Goal: Task Accomplishment & Management: Manage account settings

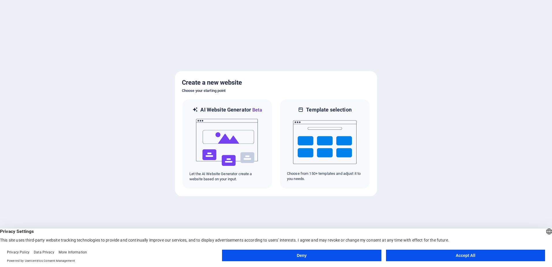
click at [436, 258] on button "Accept All" at bounding box center [465, 256] width 159 height 12
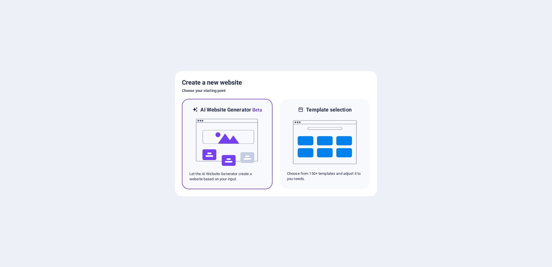
click at [228, 148] on img at bounding box center [228, 143] width 64 height 58
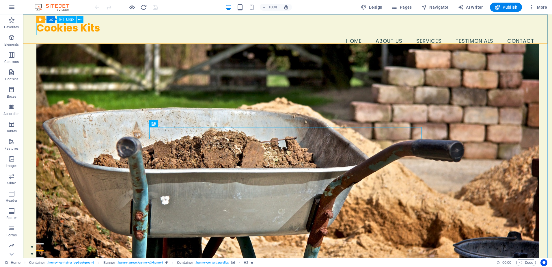
click at [64, 21] on div "Logo" at bounding box center [66, 19] width 19 height 7
click at [62, 18] on icon at bounding box center [61, 19] width 5 height 7
click at [78, 16] on icon at bounding box center [79, 19] width 3 height 6
click at [70, 20] on span "Logo" at bounding box center [70, 19] width 8 height 3
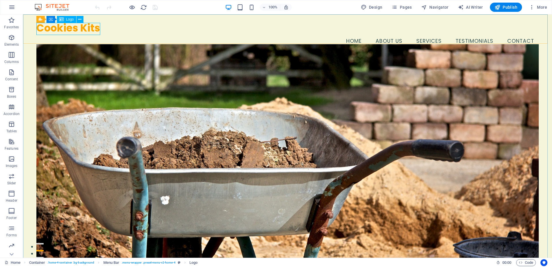
click at [70, 20] on span "Logo" at bounding box center [70, 19] width 8 height 3
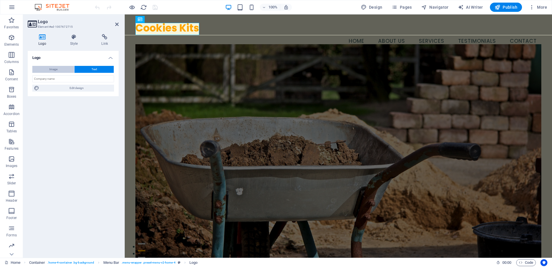
click at [60, 71] on button "Image" at bounding box center [53, 69] width 42 height 7
select select "DISABLED_OPTION_VALUE"
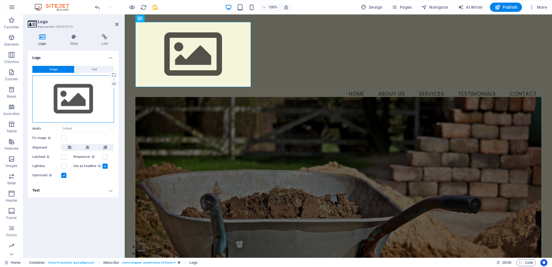
click at [68, 101] on div "Drag files here, click to choose files or select files from Files or our free s…" at bounding box center [73, 98] width 82 height 47
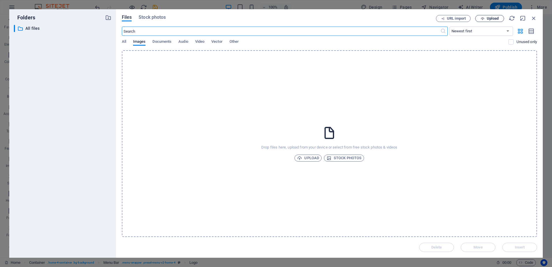
click at [489, 20] on span "Upload" at bounding box center [493, 18] width 12 height 3
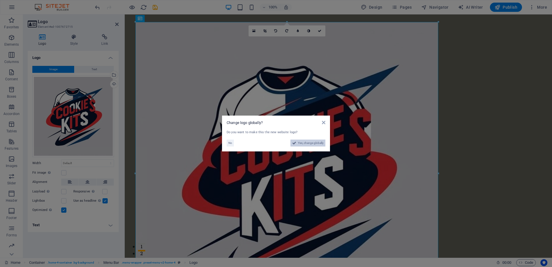
click at [311, 143] on span "Yes, change globally" at bounding box center [311, 143] width 26 height 7
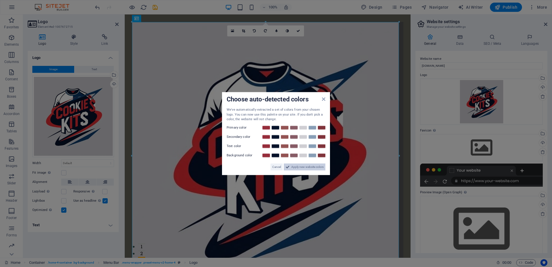
click at [302, 168] on span "Apply new website colors" at bounding box center [307, 166] width 32 height 7
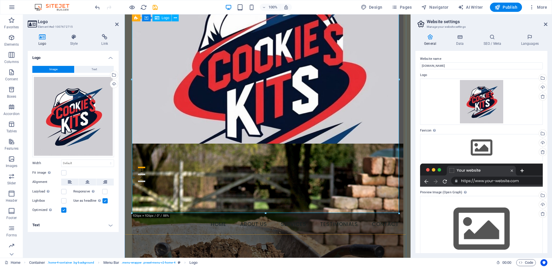
scroll to position [19, 0]
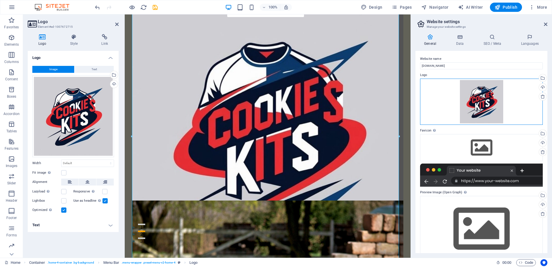
click at [484, 99] on div "Drag files here, click to choose files or select files from Files or our free s…" at bounding box center [481, 102] width 123 height 46
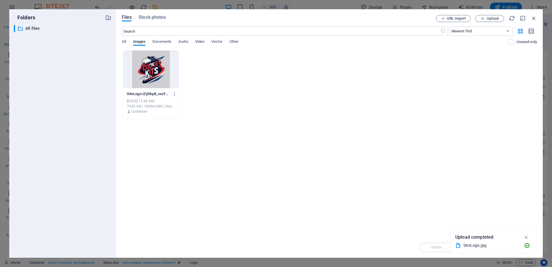
click at [149, 68] on div at bounding box center [150, 70] width 55 height 38
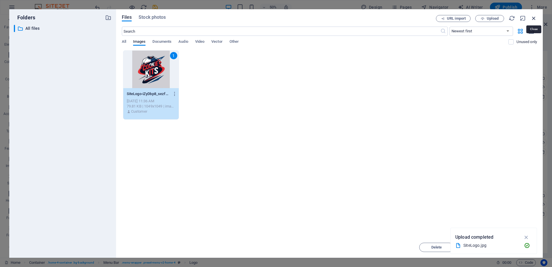
click at [534, 17] on icon "button" at bounding box center [534, 18] width 6 height 6
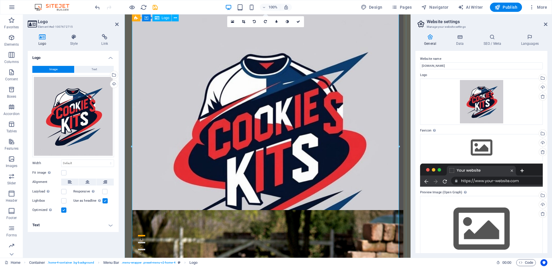
scroll to position [7, 0]
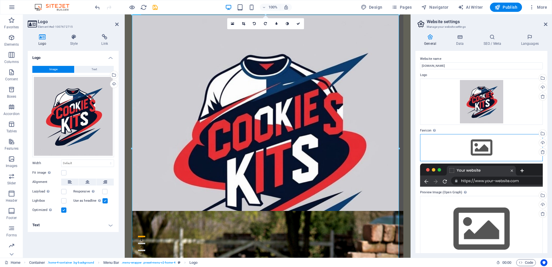
click at [482, 155] on div "Drag files here, click to choose files or select files from Files or our free s…" at bounding box center [481, 147] width 123 height 27
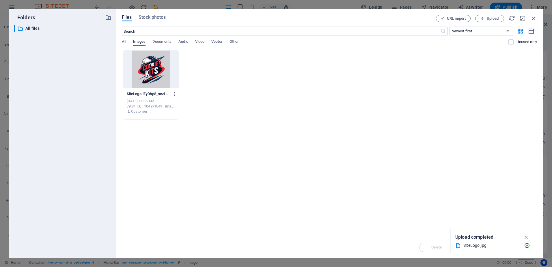
click at [154, 69] on div at bounding box center [150, 70] width 55 height 38
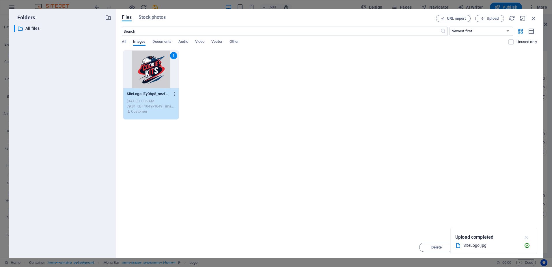
click at [526, 237] on icon "button" at bounding box center [526, 237] width 7 height 6
click at [522, 246] on span "Insert" at bounding box center [520, 247] width 10 height 3
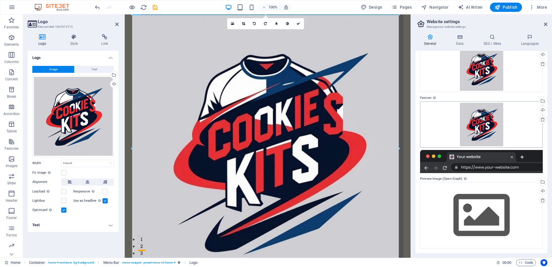
scroll to position [0, 0]
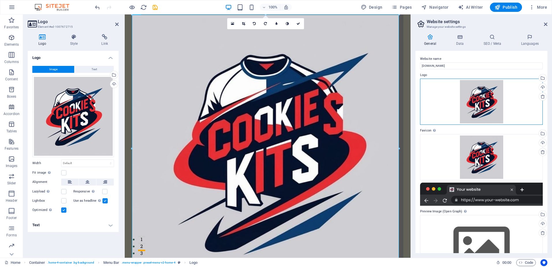
click at [484, 99] on div "Drag files here, click to choose files or select files from Files or our free s…" at bounding box center [481, 102] width 123 height 46
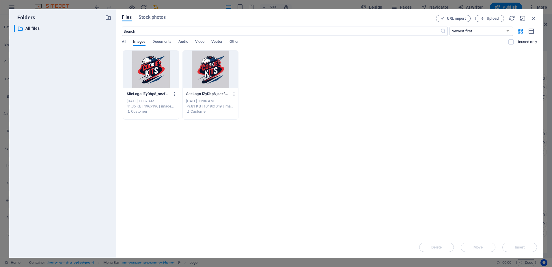
click at [156, 67] on div at bounding box center [150, 70] width 55 height 38
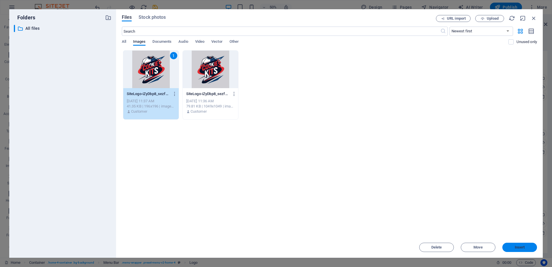
click at [517, 246] on span "Insert" at bounding box center [520, 247] width 10 height 3
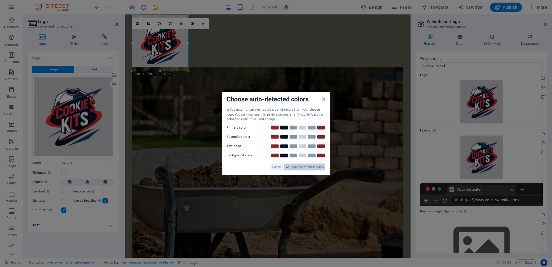
click at [305, 166] on span "Apply new website colors" at bounding box center [307, 166] width 32 height 7
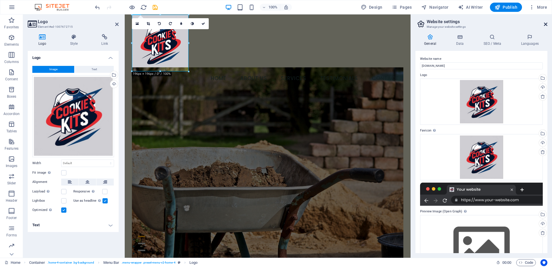
click at [547, 22] on icon at bounding box center [545, 24] width 3 height 5
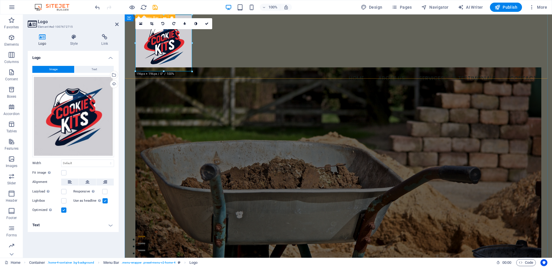
click at [340, 59] on div "Menu Home About Us Services Testimonials Contact" at bounding box center [338, 50] width 427 height 86
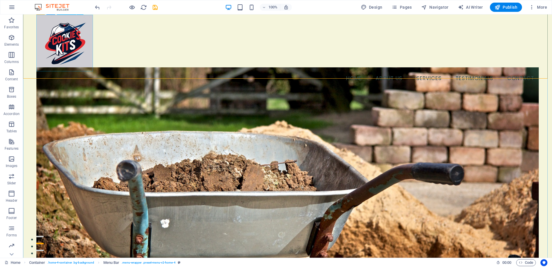
click at [70, 39] on div at bounding box center [287, 43] width 503 height 57
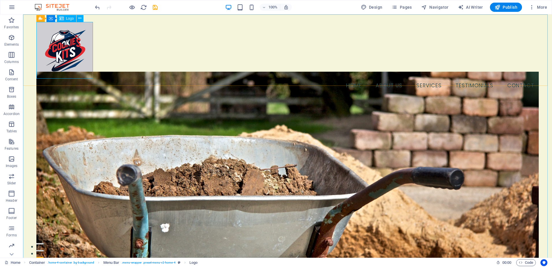
click at [71, 18] on span "Logo" at bounding box center [70, 18] width 8 height 3
click at [80, 18] on icon at bounding box center [79, 18] width 3 height 6
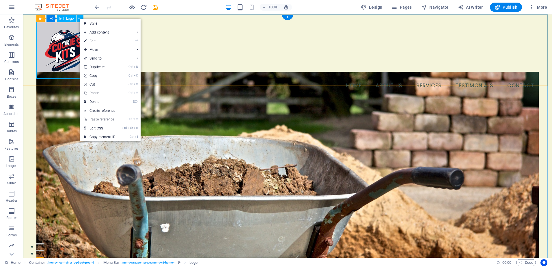
click at [51, 48] on div at bounding box center [287, 50] width 503 height 57
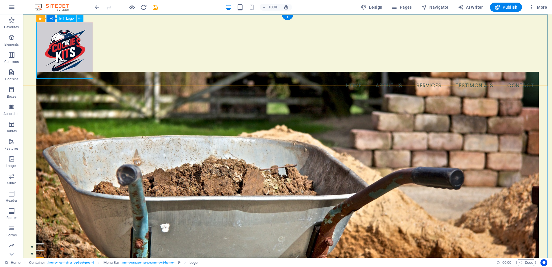
click at [51, 48] on div at bounding box center [287, 50] width 503 height 57
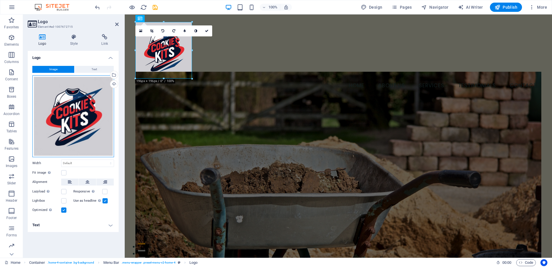
click at [60, 119] on div "Drag files here, click to choose files or select files from Files or our free s…" at bounding box center [73, 116] width 82 height 82
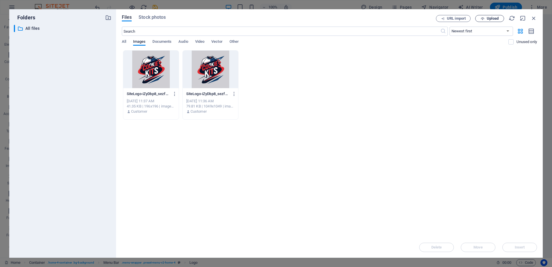
click at [489, 18] on span "Upload" at bounding box center [493, 18] width 12 height 3
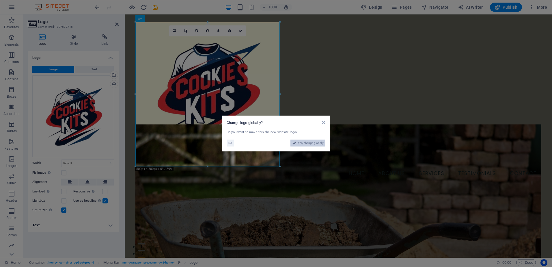
click at [308, 143] on span "Yes, change globally" at bounding box center [311, 143] width 26 height 7
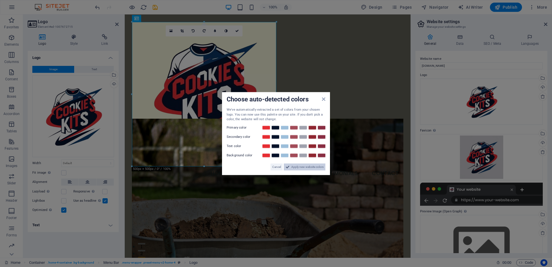
click at [308, 166] on span "Apply new website colors" at bounding box center [307, 166] width 32 height 7
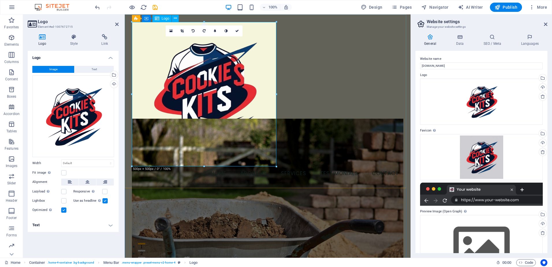
click at [220, 85] on div at bounding box center [268, 94] width 272 height 144
click at [80, 108] on div "Drag files here, click to choose files or select files from Files or our free s…" at bounding box center [73, 116] width 82 height 82
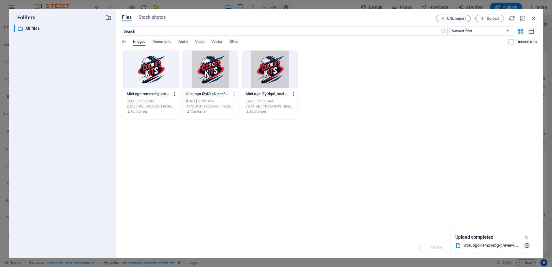
click at [154, 73] on div at bounding box center [150, 70] width 55 height 38
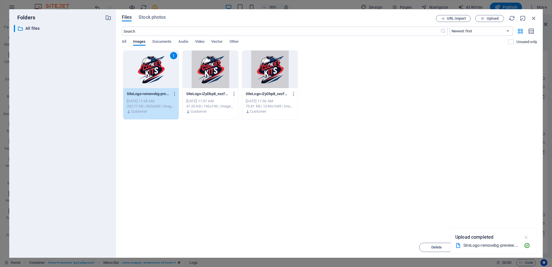
click at [526, 237] on icon "button" at bounding box center [526, 237] width 7 height 6
click at [515, 251] on button "Insert" at bounding box center [520, 247] width 35 height 9
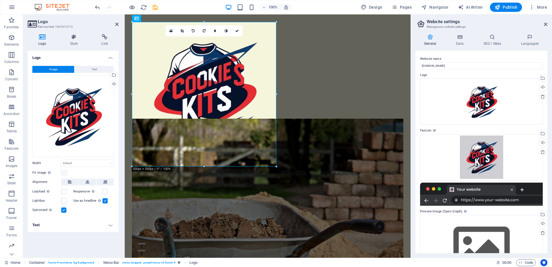
click at [63, 172] on label at bounding box center [63, 172] width 5 height 5
click at [0, 0] on input "Fit image Automatically fit image to a fixed width and height" at bounding box center [0, 0] width 0 height 0
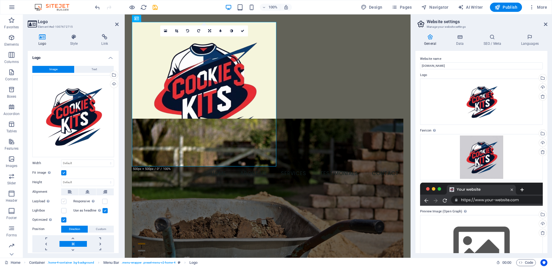
click at [64, 200] on label at bounding box center [63, 201] width 5 height 5
click at [0, 0] on input "Lazyload Loading images after the page loads improves page speed." at bounding box center [0, 0] width 0 height 0
click at [103, 209] on label at bounding box center [105, 210] width 5 height 5
click at [0, 0] on input "Use as headline The image will be wrapped in an H1 headline tag. Useful for giv…" at bounding box center [0, 0] width 0 height 0
click at [103, 209] on label at bounding box center [105, 210] width 5 height 5
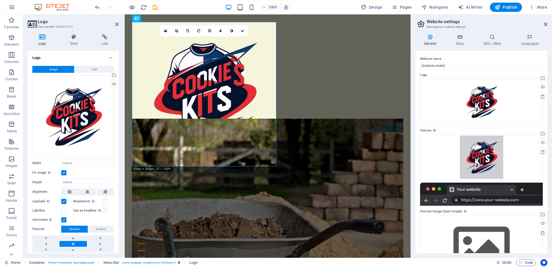
click at [0, 0] on input "Use as headline The image will be wrapped in an H1 headline tag. Useful for giv…" at bounding box center [0, 0] width 0 height 0
click at [86, 193] on icon at bounding box center [87, 191] width 4 height 7
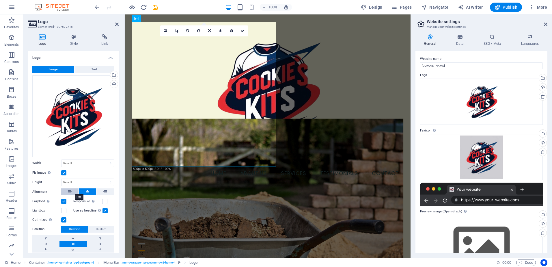
click at [72, 190] on button at bounding box center [69, 191] width 17 height 7
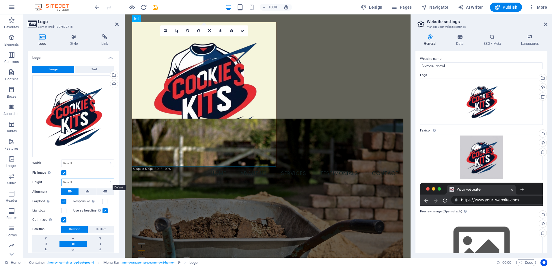
click at [90, 179] on select "Default auto px" at bounding box center [88, 182] width 52 height 7
click at [62, 179] on select "Default auto px" at bounding box center [88, 182] width 52 height 7
select select "DISABLED_OPTION_VALUE"
click at [75, 41] on h4 "Style" at bounding box center [74, 40] width 31 height 12
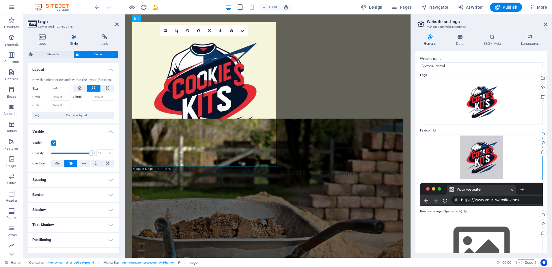
click at [483, 151] on div "Drag files here, click to choose files or select files from Files or our free s…" at bounding box center [481, 157] width 123 height 46
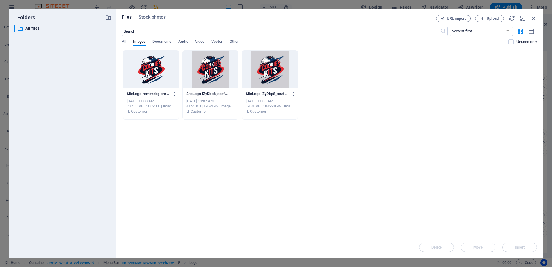
click at [153, 67] on div at bounding box center [150, 70] width 55 height 38
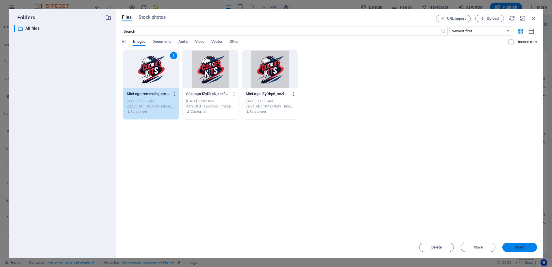
click at [515, 245] on button "Insert" at bounding box center [520, 247] width 35 height 9
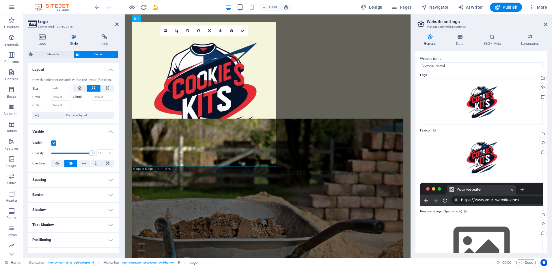
scroll to position [33, 0]
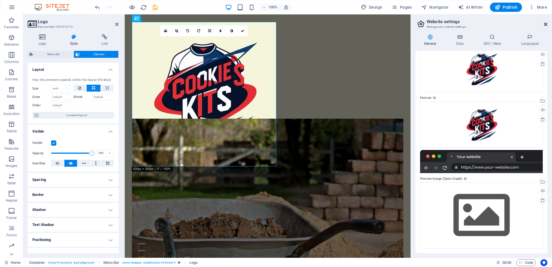
click at [545, 25] on icon at bounding box center [545, 24] width 3 height 5
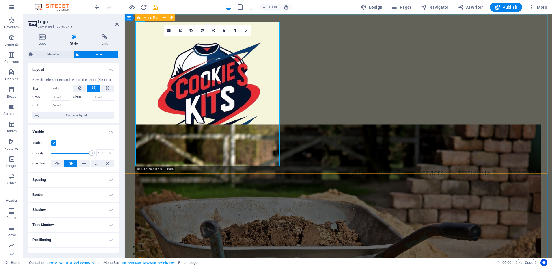
click at [406, 118] on div "Menu Home About Us Services Testimonials Contact" at bounding box center [338, 101] width 427 height 174
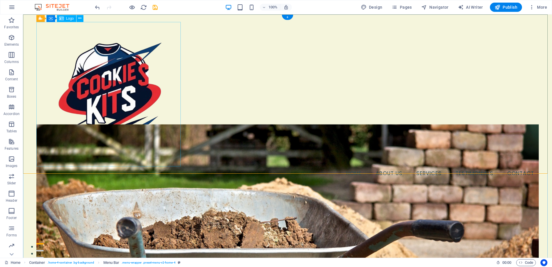
click at [118, 96] on div at bounding box center [287, 94] width 503 height 144
click at [99, 46] on div at bounding box center [287, 94] width 503 height 144
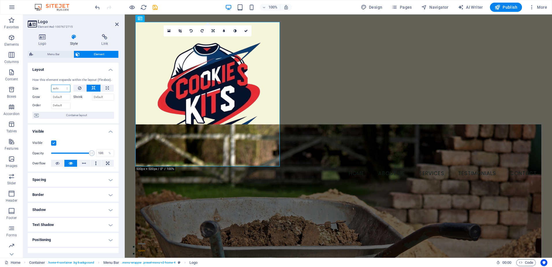
click at [65, 89] on select "Default auto px % 1/1 1/2 1/3 1/4 1/5 1/6 1/7 1/8 1/9 1/10" at bounding box center [60, 88] width 19 height 7
select select "1/2"
click at [61, 85] on select "Default auto px % 1/1 1/2 1/3 1/4 1/5 1/6 1/7 1/8 1/9 1/10" at bounding box center [60, 88] width 19 height 7
type input "50"
select select "%"
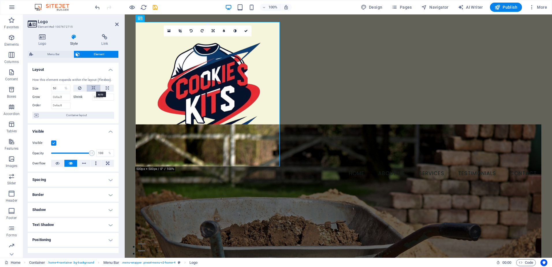
click at [92, 89] on icon at bounding box center [94, 88] width 4 height 7
select select "DISABLED_OPTION_VALUE"
click at [108, 89] on button at bounding box center [107, 88] width 13 height 7
type input "100"
select select "%"
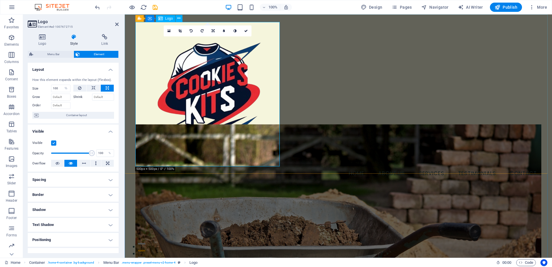
click at [198, 84] on div at bounding box center [338, 94] width 406 height 144
click at [45, 42] on h4 "Logo" at bounding box center [44, 40] width 32 height 12
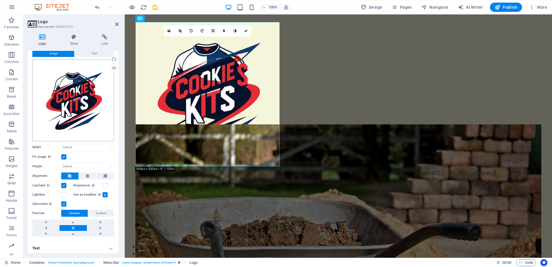
scroll to position [17, 0]
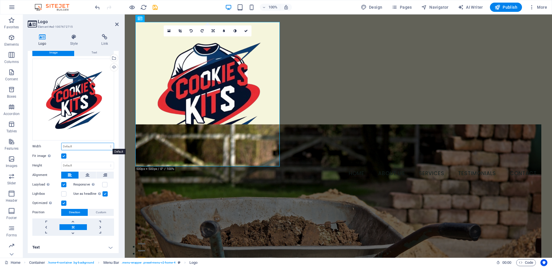
click at [88, 144] on select "Default auto px rem % em vh vw" at bounding box center [88, 146] width 52 height 7
click at [62, 143] on select "Default auto px rem % em vh vw" at bounding box center [88, 146] width 52 height 7
click at [98, 145] on select "Default auto px rem % em vh vw" at bounding box center [88, 146] width 52 height 7
click at [62, 143] on select "Default auto px rem % em vh vw" at bounding box center [88, 146] width 52 height 7
click at [101, 144] on select "Default auto px rem % em vh vw" at bounding box center [88, 146] width 52 height 7
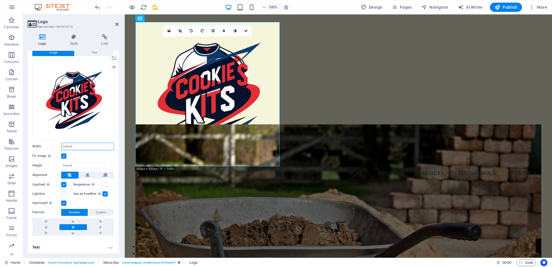
select select "px"
click at [105, 143] on select "Default auto px rem % em vh vw" at bounding box center [88, 146] width 52 height 7
click at [91, 165] on select "Default auto px" at bounding box center [88, 165] width 52 height 7
click at [81, 146] on input "500" at bounding box center [88, 146] width 52 height 7
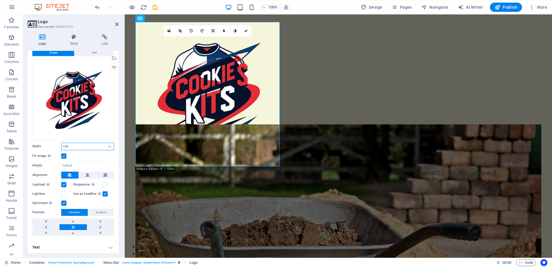
type input "150"
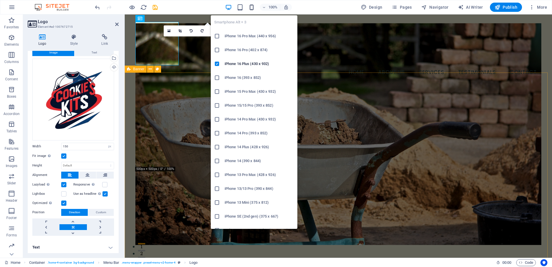
click at [254, 10] on icon "button" at bounding box center [251, 7] width 7 height 7
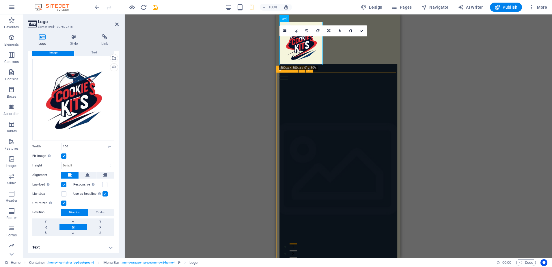
click at [424, 64] on div "H2 Container Banner Container Menu Container Menu Bar Container Logo 180 170 16…" at bounding box center [338, 135] width 427 height 243
click at [418, 62] on div "H2 Container Banner Container Menu Container Menu Bar Container Logo 180 170 16…" at bounding box center [338, 135] width 427 height 243
click at [343, 65] on div "Menu Home About Us Services Testimonials Contact" at bounding box center [338, 50] width 124 height 72
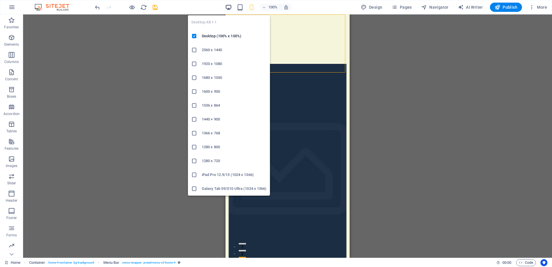
click at [232, 5] on icon "button" at bounding box center [228, 7] width 7 height 7
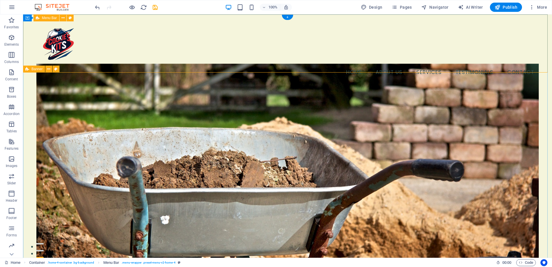
click at [205, 55] on div "Menu Home About Us Services Testimonials Contact" at bounding box center [287, 50] width 529 height 72
click at [372, 3] on button "Design" at bounding box center [372, 7] width 26 height 9
select select "rem"
select select "200"
select select "px"
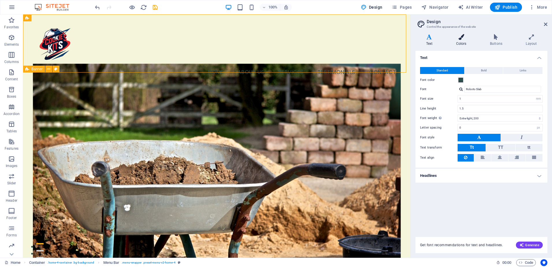
click at [461, 41] on h4 "Colors" at bounding box center [463, 40] width 34 height 12
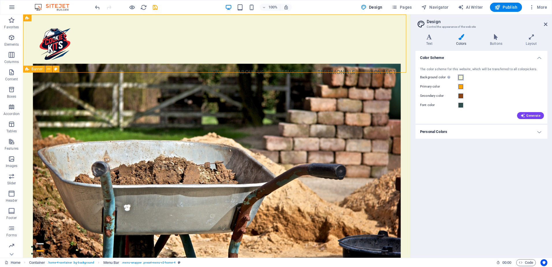
click at [461, 77] on span at bounding box center [461, 77] width 5 height 5
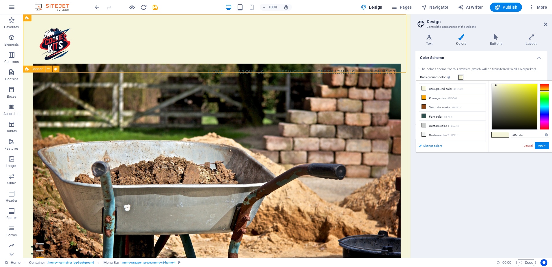
click at [431, 145] on link "Change colors" at bounding box center [449, 145] width 67 height 7
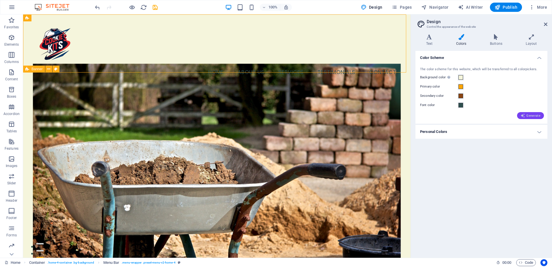
click at [527, 115] on span "Generate" at bounding box center [531, 115] width 20 height 5
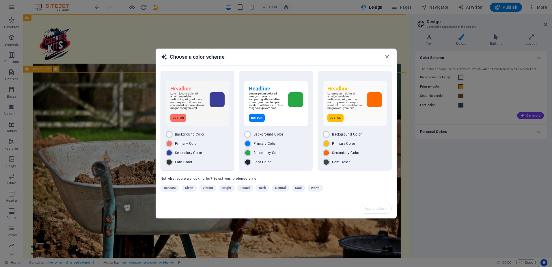
click at [179, 154] on span "Secondary Color" at bounding box center [188, 152] width 27 height 5
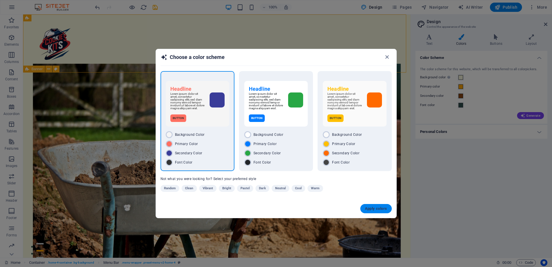
click at [382, 209] on span "Apply colors" at bounding box center [376, 208] width 22 height 5
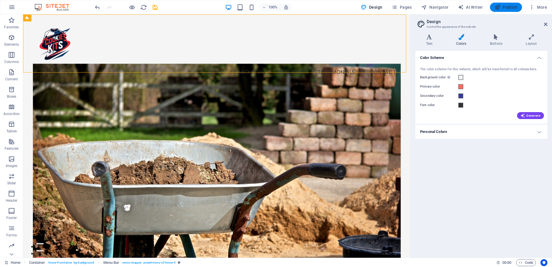
click at [505, 8] on span "Publish" at bounding box center [506, 7] width 23 height 6
checkbox input "false"
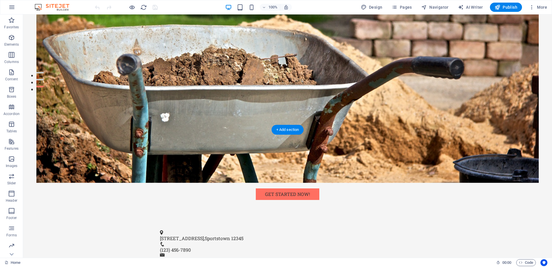
scroll to position [171, 0]
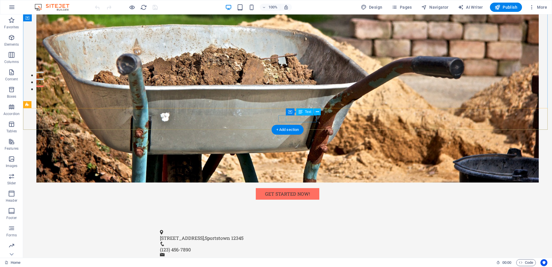
click at [191, 246] on span "(123) 456-7890" at bounding box center [175, 249] width 31 height 6
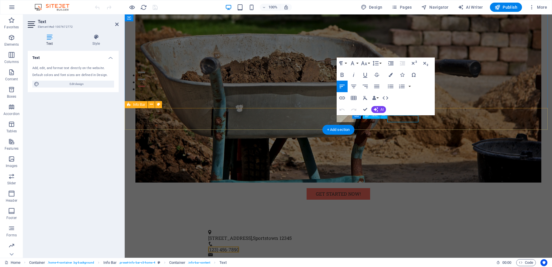
click at [304, 223] on div "123 Sports Lane , Sportstown 12345 (123) 456-7890 info@cookieskits.com" at bounding box center [338, 247] width 427 height 48
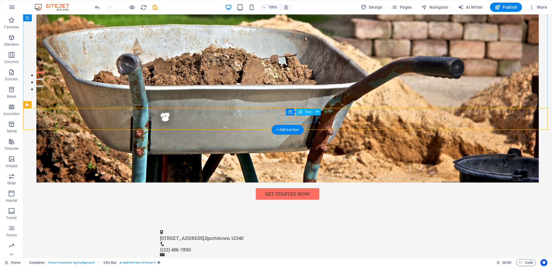
click at [191, 246] on span "(123) 456-7890" at bounding box center [175, 249] width 31 height 6
click at [306, 110] on span "Text" at bounding box center [308, 111] width 6 height 3
click at [191, 246] on span "(123) 456-7890" at bounding box center [175, 249] width 31 height 6
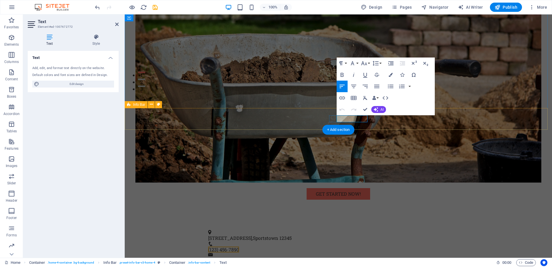
click at [303, 223] on div "123 Sports Lane , Sportstown 12345 (123) 456-7890 info@cookieskits.com" at bounding box center [338, 247] width 427 height 48
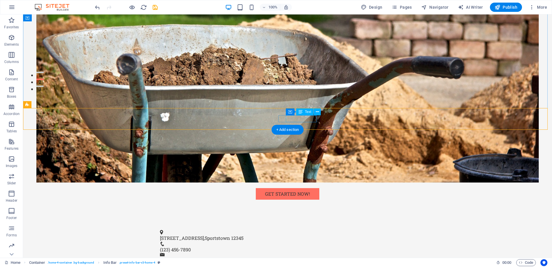
click at [191, 246] on span "(123) 456-7890" at bounding box center [175, 249] width 31 height 6
click at [318, 112] on icon at bounding box center [317, 112] width 3 height 6
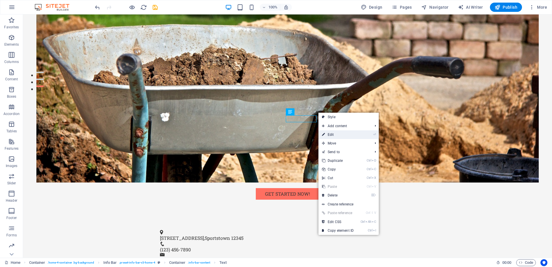
click at [326, 134] on link "⏎ Edit" at bounding box center [338, 134] width 39 height 9
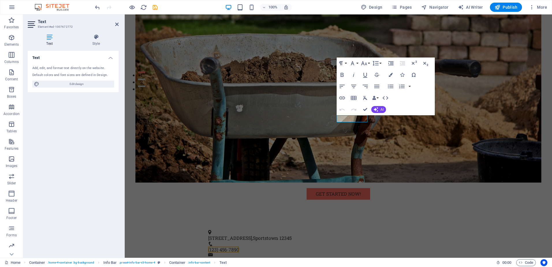
click at [52, 36] on icon at bounding box center [50, 37] width 44 height 6
click at [239, 246] on span "(123) 456-7890" at bounding box center [223, 249] width 31 height 6
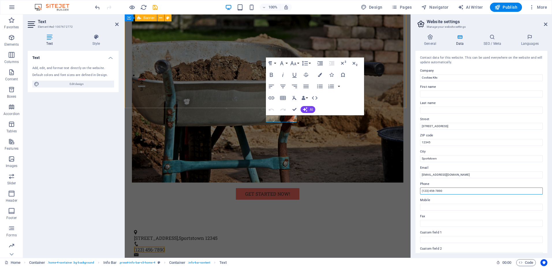
click at [450, 191] on input "(123) 456-7890" at bounding box center [481, 190] width 123 height 7
type input "07917 731040"
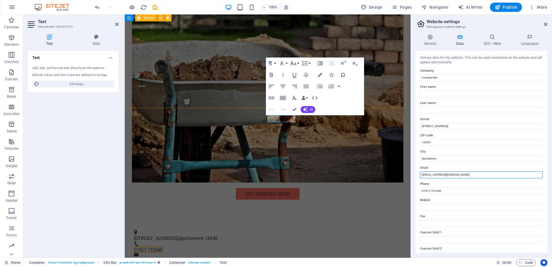
click at [456, 176] on input "info@cookieskits.com" at bounding box center [481, 174] width 123 height 7
type input "[EMAIL_ADDRESS][DOMAIN_NAME]"
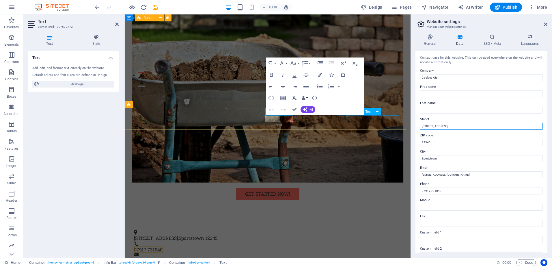
drag, startPoint x: 580, startPoint y: 140, endPoint x: 393, endPoint y: 120, distance: 188.0
click at [480, 125] on input "123 Sports Lane" at bounding box center [481, 126] width 123 height 7
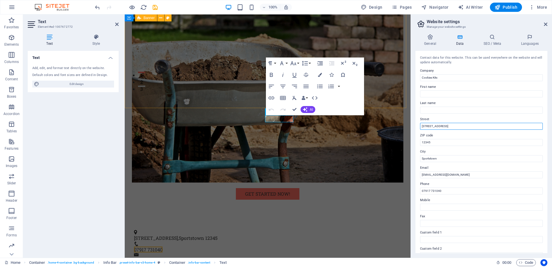
paste input "370 London Road, Portsmouth, United Kingdom"
type input "370 London Road, Portsmouth, United Kingdom"
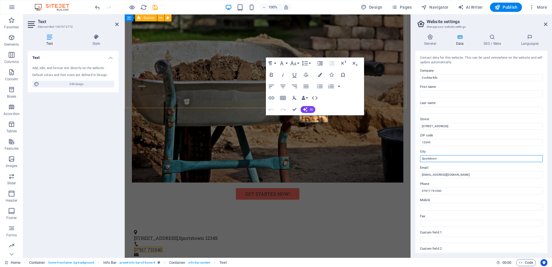
click at [449, 159] on input "Sportstown" at bounding box center [481, 158] width 123 height 7
type input "[GEOGRAPHIC_DATA]"
type input "[STREET_ADDRESS]"
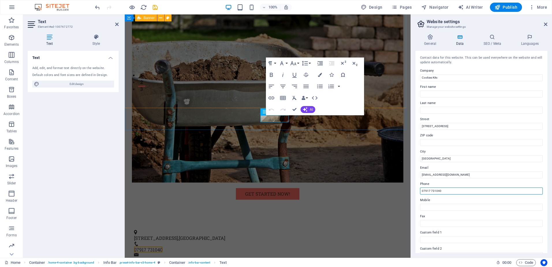
click at [451, 188] on input "07917 731040" at bounding box center [481, 190] width 123 height 7
paste input "07917 731040"
type input "07917 731040"
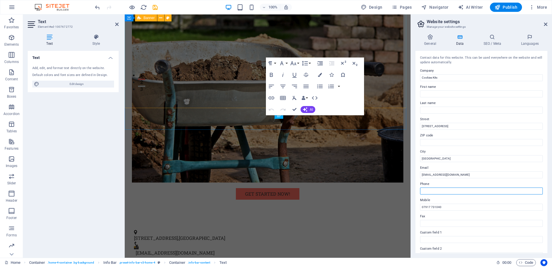
click at [451, 188] on input "Phone" at bounding box center [481, 190] width 123 height 7
paste input "07917 731040"
type input "07917 731040"
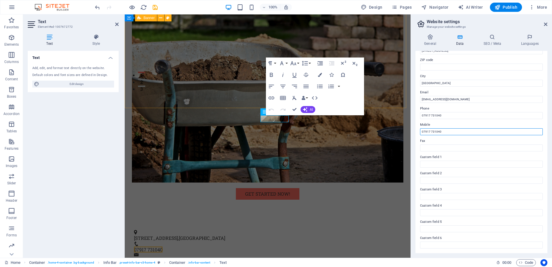
scroll to position [0, 0]
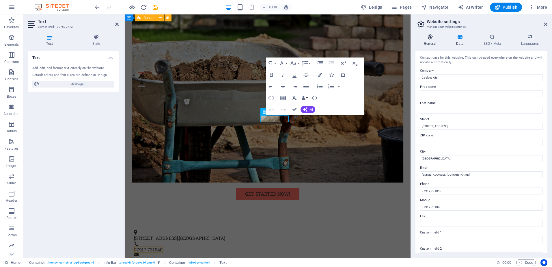
click at [434, 44] on h4 "General" at bounding box center [432, 40] width 32 height 12
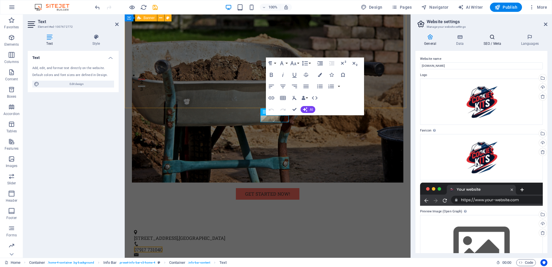
click at [490, 40] on h4 "SEO / Meta" at bounding box center [494, 40] width 38 height 12
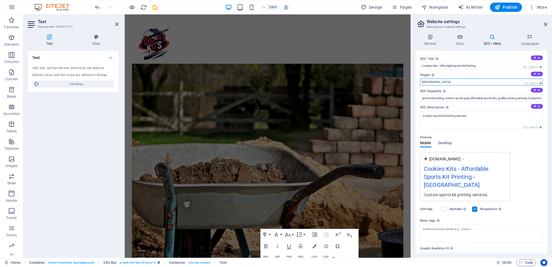
click at [512, 81] on input "Berlin" at bounding box center [481, 82] width 123 height 7
type input "B"
type input "[GEOGRAPHIC_DATA]"
click at [509, 6] on span "Publish" at bounding box center [506, 7] width 23 height 6
checkbox input "false"
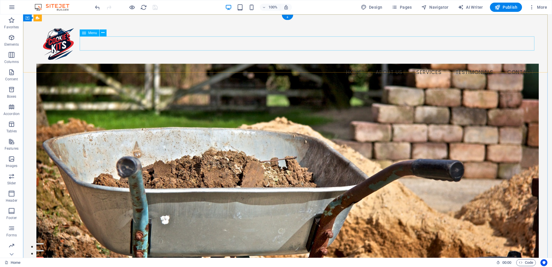
click at [515, 65] on nav "Home About Us Services Testimonials Contact" at bounding box center [287, 72] width 503 height 14
click at [391, 65] on nav "Home About Us Services Testimonials Contact" at bounding box center [287, 72] width 503 height 14
click at [390, 65] on nav "Home About Us Services Testimonials Contact" at bounding box center [287, 72] width 503 height 14
select select
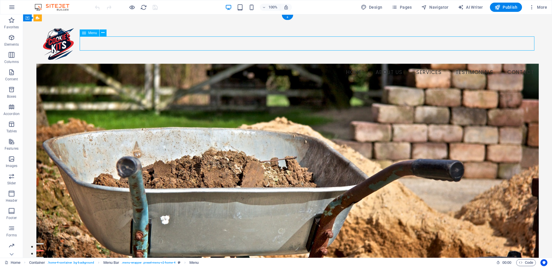
select select
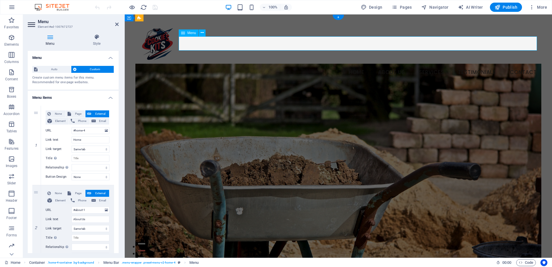
click at [390, 65] on nav "Home About Us Services Testimonials Contact" at bounding box center [338, 72] width 406 height 14
click at [290, 95] on figure at bounding box center [338, 175] width 406 height 222
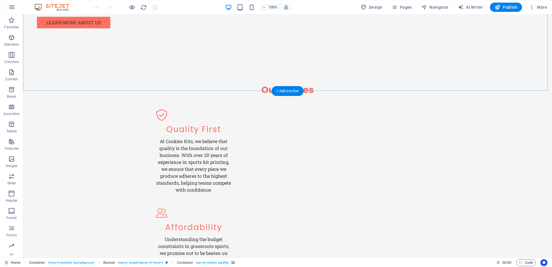
scroll to position [646, 0]
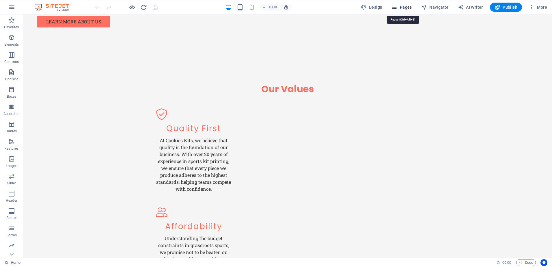
click at [405, 8] on span "Pages" at bounding box center [402, 7] width 20 height 6
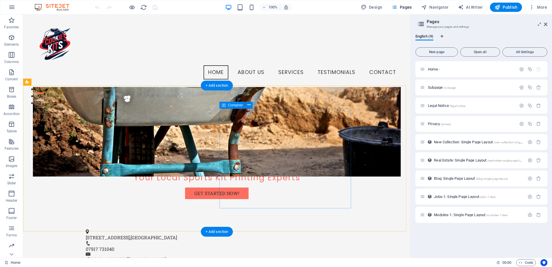
scroll to position [157, 0]
click at [434, 70] on span "Home /" at bounding box center [434, 69] width 12 height 4
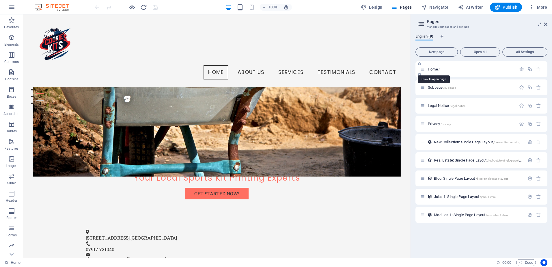
click at [434, 70] on span "Home /" at bounding box center [434, 69] width 12 height 4
click at [423, 68] on icon at bounding box center [422, 69] width 5 height 5
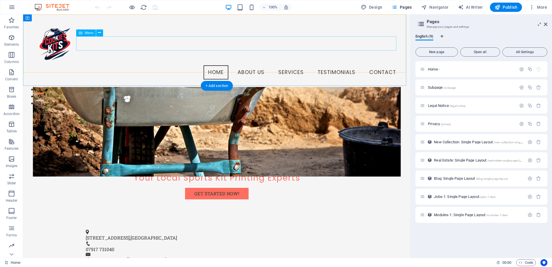
click at [213, 65] on nav "Home About Us Services Testimonials Contact" at bounding box center [217, 72] width 368 height 14
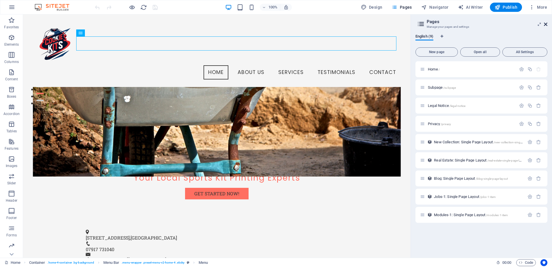
click at [546, 24] on icon at bounding box center [545, 24] width 3 height 5
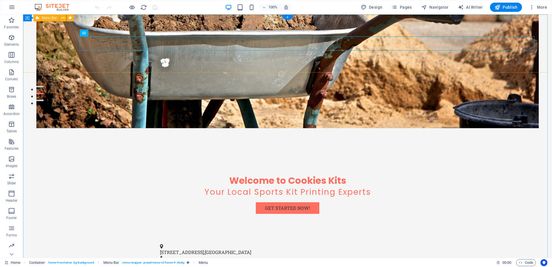
scroll to position [0, 0]
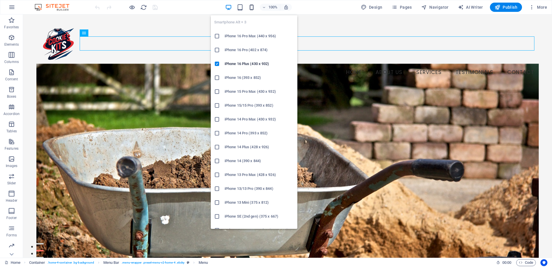
click at [254, 5] on icon "button" at bounding box center [251, 7] width 7 height 7
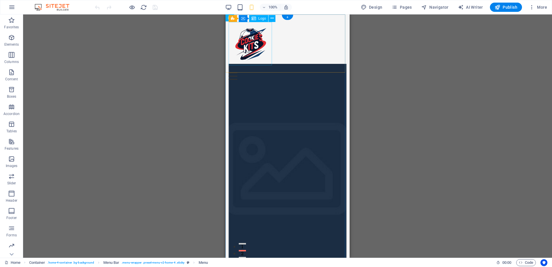
click at [253, 43] on div at bounding box center [288, 43] width 118 height 43
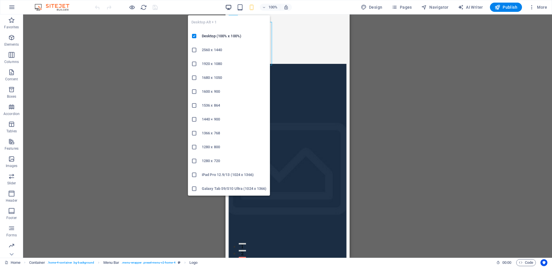
click at [231, 5] on icon "button" at bounding box center [228, 7] width 7 height 7
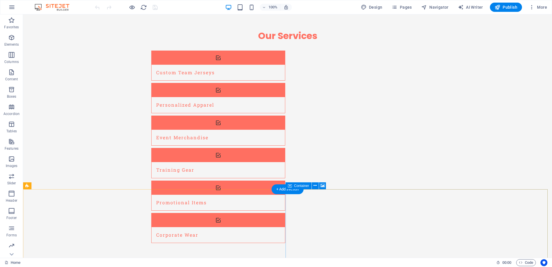
scroll to position [1174, 0]
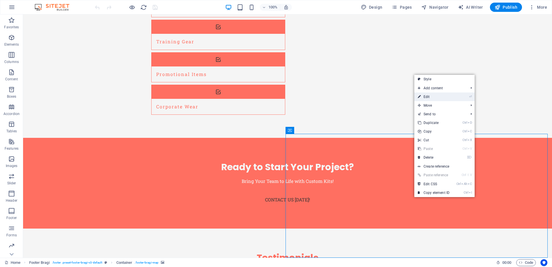
click at [443, 95] on link "⏎ Edit" at bounding box center [433, 96] width 39 height 9
select select "px"
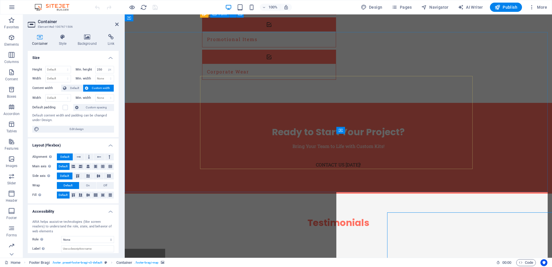
scroll to position [1153, 0]
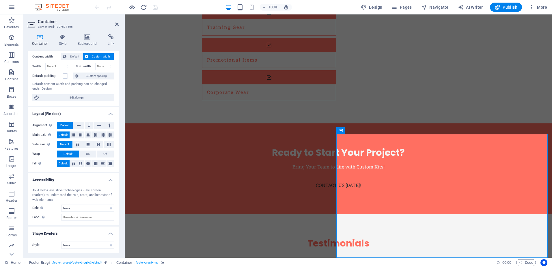
scroll to position [0, 0]
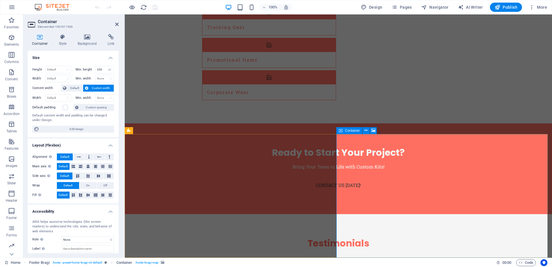
click at [367, 130] on icon at bounding box center [366, 130] width 3 height 6
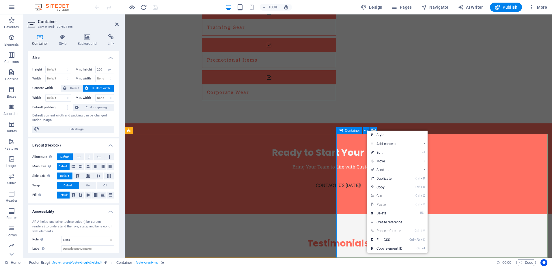
click at [348, 130] on span "Container" at bounding box center [352, 130] width 15 height 3
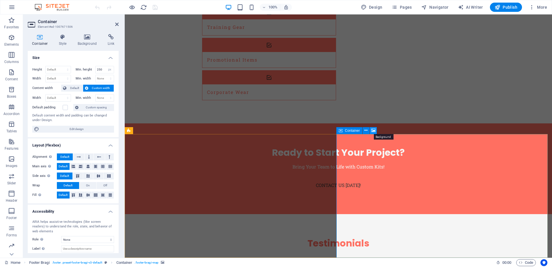
click at [374, 131] on icon at bounding box center [373, 130] width 4 height 6
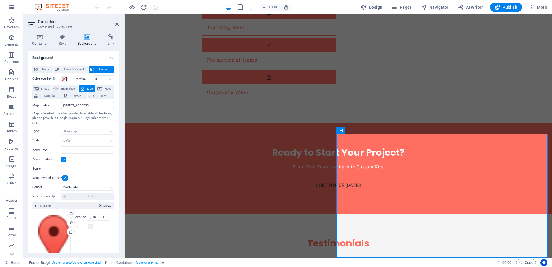
click at [79, 105] on input "123 Sports Lane, 12345 Sportstown" at bounding box center [87, 105] width 53 height 7
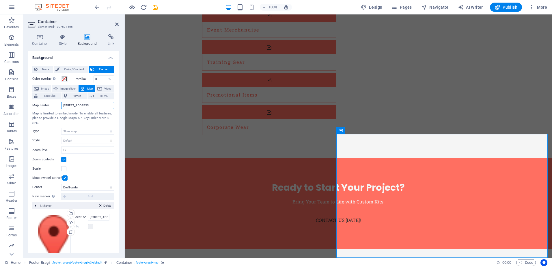
scroll to position [0, 3]
type input "370 London Road, Portsmouth, PO2 9JY"
click at [63, 169] on label at bounding box center [63, 168] width 5 height 5
click at [0, 0] on input "Scale" at bounding box center [0, 0] width 0 height 0
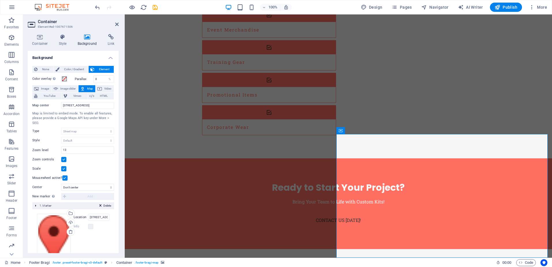
click at [63, 169] on label at bounding box center [63, 168] width 5 height 5
click at [0, 0] on input "Scale" at bounding box center [0, 0] width 0 height 0
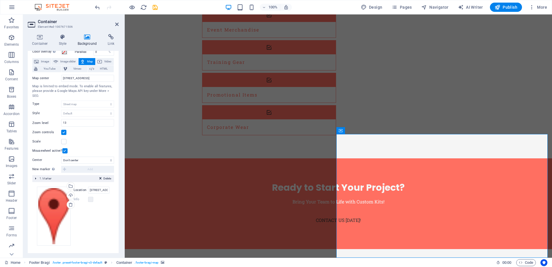
scroll to position [28, 0]
click at [93, 159] on select "Don't center Center markers Center and zoom markers" at bounding box center [87, 159] width 53 height 7
click at [61, 156] on select "Don't center Center markers Center and zoom markers" at bounding box center [87, 159] width 53 height 7
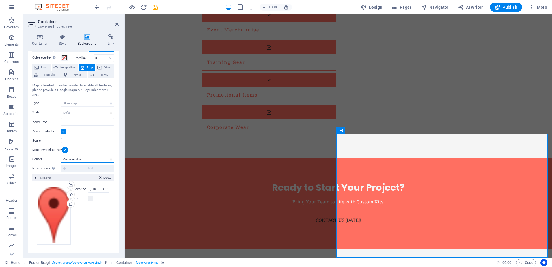
click at [98, 159] on select "Don't center Center markers Center and zoom markers" at bounding box center [87, 159] width 53 height 7
select select "0"
click at [61, 156] on select "Don't center Center markers Center and zoom markers" at bounding box center [87, 159] width 53 height 7
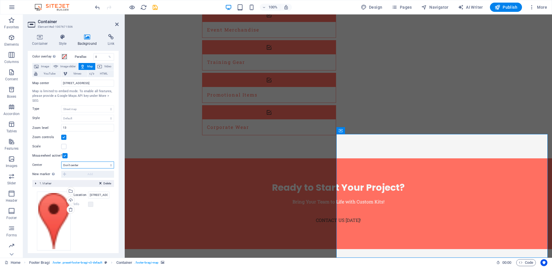
scroll to position [23, 0]
click at [84, 127] on input "13" at bounding box center [88, 127] width 52 height 7
type input "14"
click at [76, 83] on input "370 London Road, Portsmouth, PO2 9JY" at bounding box center [87, 82] width 53 height 7
click at [105, 194] on input "123 Sports Lane, 12345 Sportstown" at bounding box center [98, 194] width 21 height 7
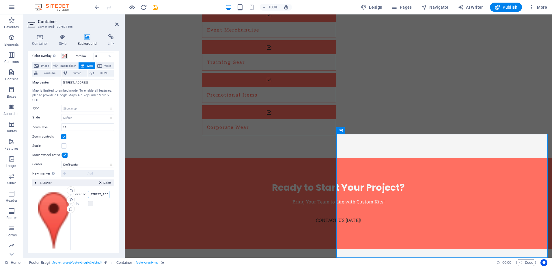
paste input "370 London Road, Portsmouth, PO2 9JY"
type input "370 London Road, Portsmouth, PO2 9JY"
click at [103, 127] on input "14" at bounding box center [88, 127] width 52 height 7
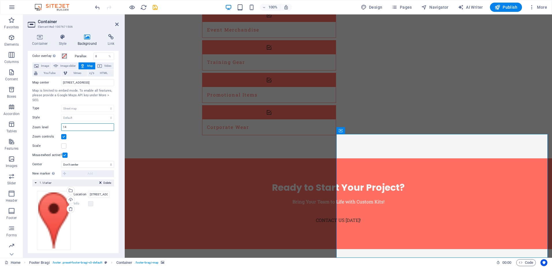
type input "13"
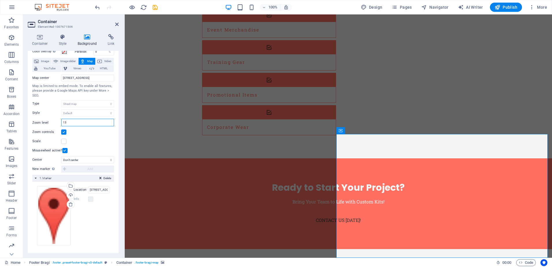
scroll to position [28, 0]
click at [88, 157] on select "Don't center Center markers Center and zoom markers" at bounding box center [87, 159] width 53 height 7
select select "1"
click at [61, 156] on select "Don't center Center markers Center and zoom markers" at bounding box center [87, 159] width 53 height 7
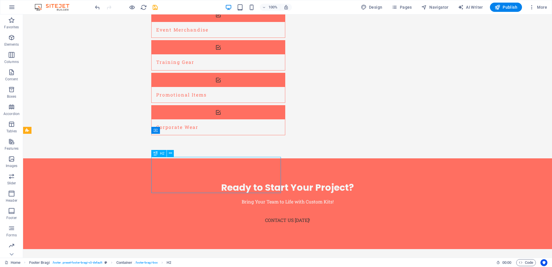
scroll to position [1174, 0]
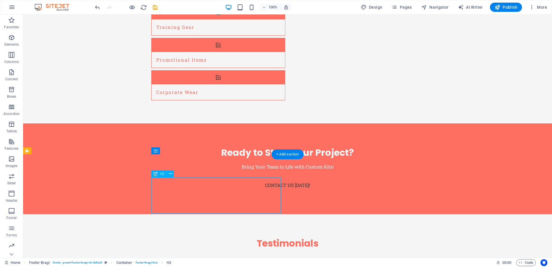
scroll to position [1133, 0]
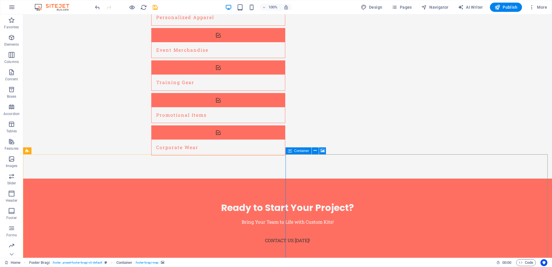
scroll to position [1153, 0]
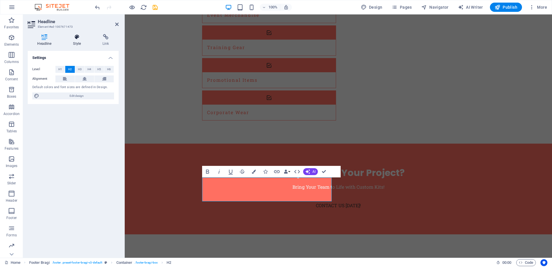
click at [73, 42] on h4 "Style" at bounding box center [78, 40] width 29 height 12
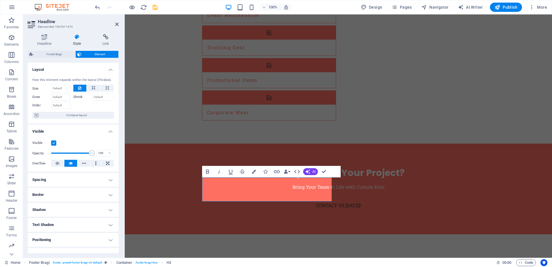
click at [89, 183] on h4 "Spacing" at bounding box center [73, 180] width 91 height 14
click at [75, 201] on select "Default px rem % vh vw Custom" at bounding box center [69, 201] width 27 height 7
click at [74, 200] on select "Default px rem % vh vw Custom" at bounding box center [69, 201] width 27 height 7
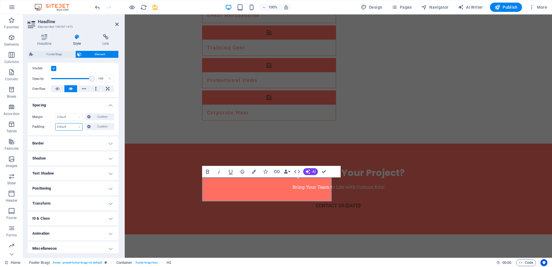
scroll to position [75, 0]
click at [103, 143] on h4 "Border" at bounding box center [73, 143] width 91 height 14
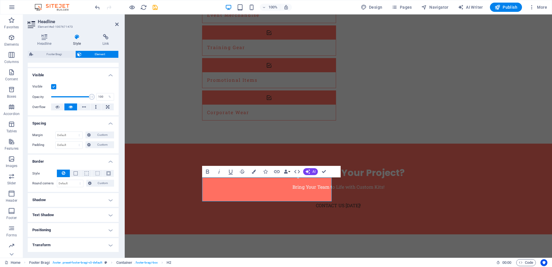
scroll to position [54, 0]
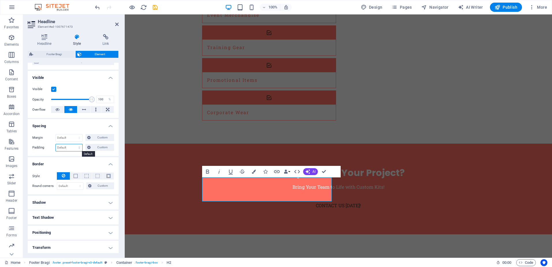
click at [70, 150] on select "Default px rem % vh vw Custom" at bounding box center [69, 147] width 27 height 7
click at [91, 151] on button "Custom" at bounding box center [99, 147] width 29 height 7
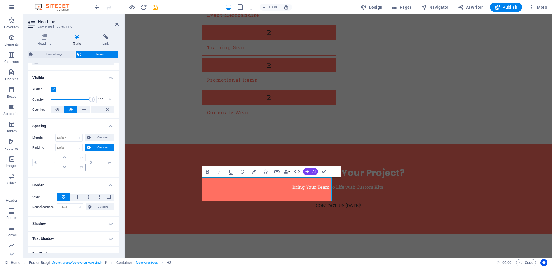
click at [66, 168] on span at bounding box center [64, 167] width 7 height 7
click at [72, 169] on input "number" at bounding box center [76, 167] width 17 height 7
type input "25"
type input "0"
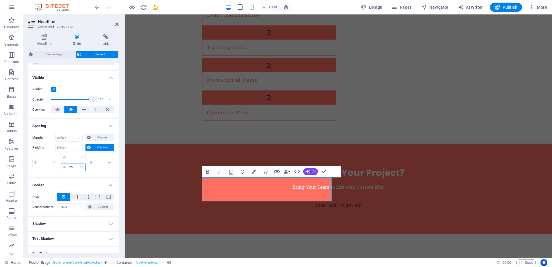
type input "0"
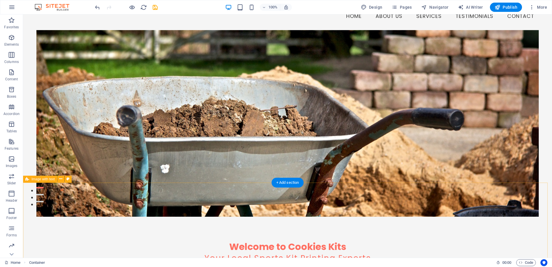
scroll to position [0, 0]
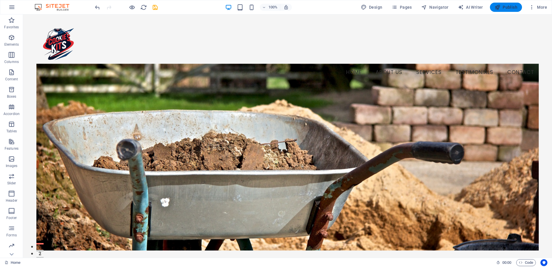
click at [500, 3] on button "Publish" at bounding box center [506, 7] width 32 height 9
checkbox input "false"
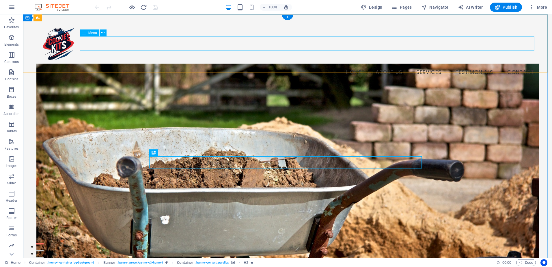
click at [427, 65] on nav "Home About Us Services Testimonials Contact" at bounding box center [287, 72] width 503 height 14
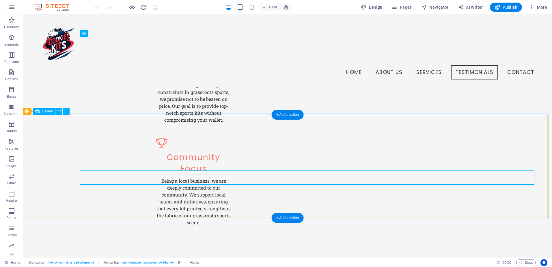
scroll to position [784, 0]
click at [44, 113] on span "Gallery" at bounding box center [47, 110] width 11 height 3
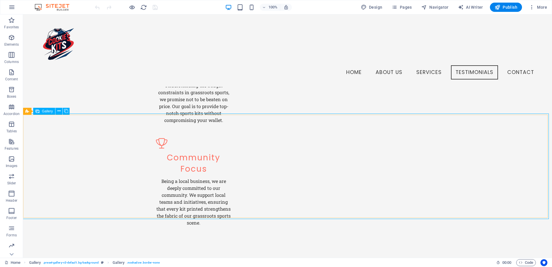
click at [45, 110] on span "Gallery" at bounding box center [47, 110] width 11 height 3
select select "px"
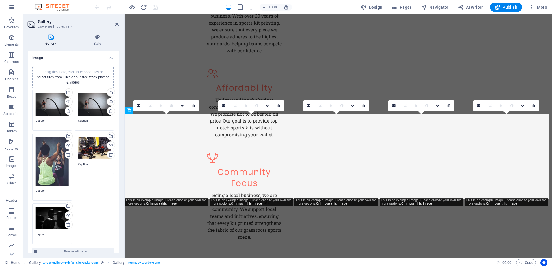
scroll to position [842, 0]
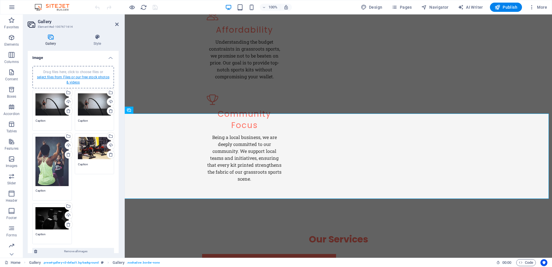
click at [71, 76] on link "select files from Files or our free stock photos & videos" at bounding box center [73, 79] width 72 height 9
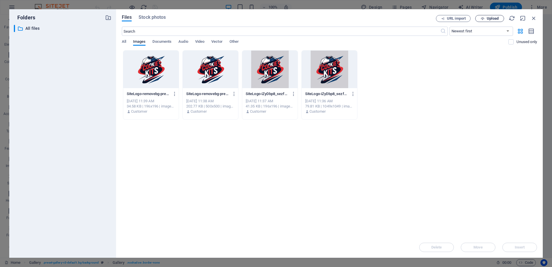
click at [493, 19] on span "Upload" at bounding box center [493, 18] width 12 height 3
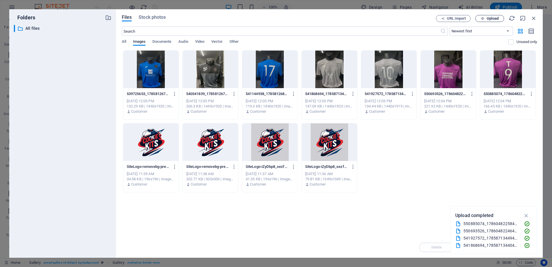
click at [490, 19] on span "Upload" at bounding box center [493, 18] width 12 height 3
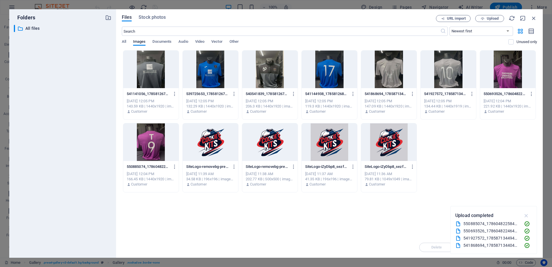
click at [528, 217] on icon "button" at bounding box center [526, 215] width 7 height 6
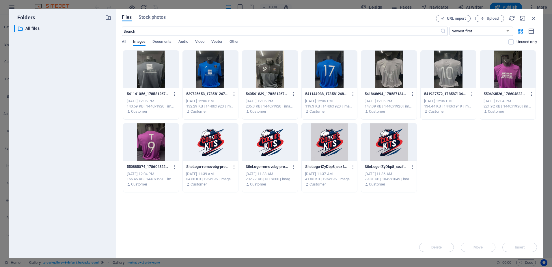
click at [154, 80] on div at bounding box center [150, 70] width 55 height 38
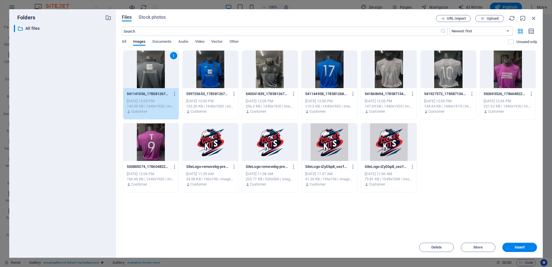
click at [150, 129] on div at bounding box center [150, 142] width 55 height 38
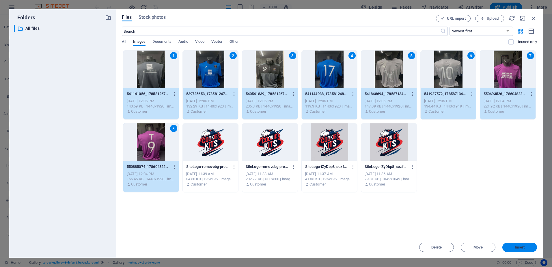
click at [522, 248] on span "Insert" at bounding box center [520, 247] width 10 height 3
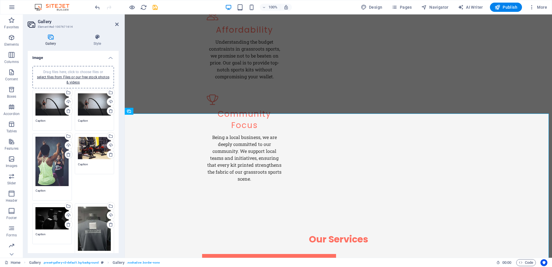
click at [68, 154] on icon at bounding box center [68, 154] width 5 height 5
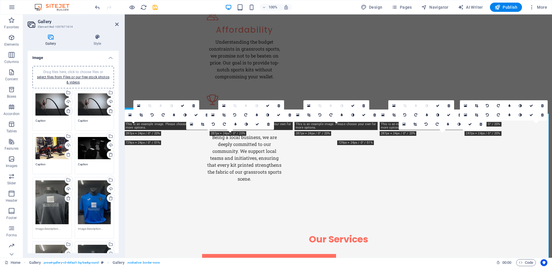
click at [66, 111] on icon at bounding box center [68, 111] width 5 height 5
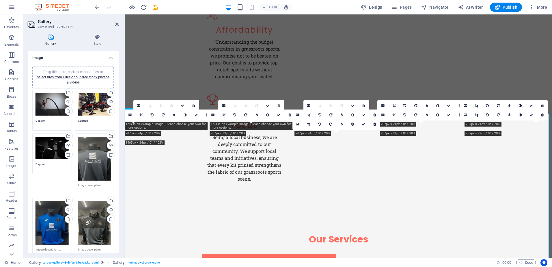
click at [66, 111] on icon at bounding box center [68, 111] width 5 height 5
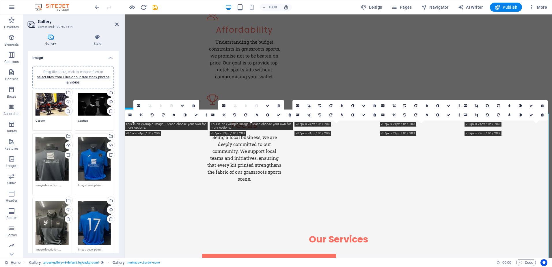
click at [66, 111] on icon at bounding box center [68, 111] width 5 height 5
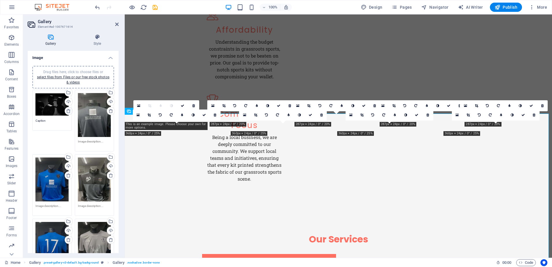
click at [66, 111] on icon at bounding box center [68, 111] width 5 height 5
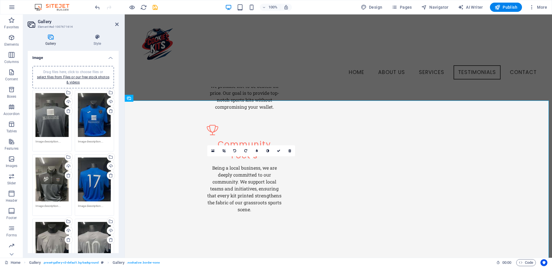
scroll to position [797, 0]
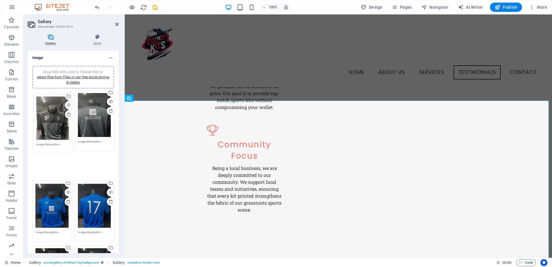
drag, startPoint x: 49, startPoint y: 173, endPoint x: 50, endPoint y: 113, distance: 60.1
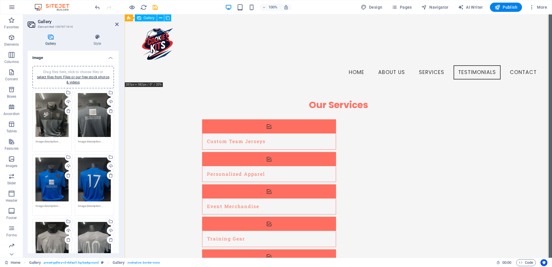
scroll to position [927, 0]
click at [120, 25] on aside "Gallery Element #ed-1007671614 Gallery Style Image Drag files here, click to ch…" at bounding box center [74, 135] width 102 height 243
click at [118, 25] on icon at bounding box center [116, 24] width 3 height 5
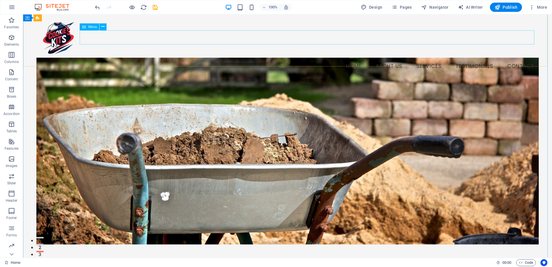
scroll to position [0, 0]
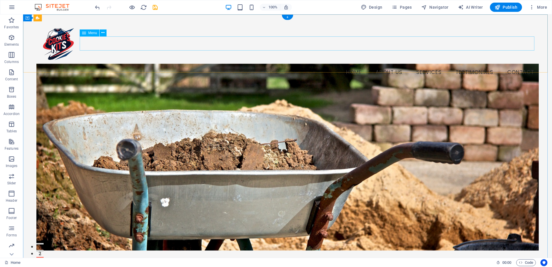
click at [358, 65] on nav "Home About Us Services Testimonials Contact" at bounding box center [287, 72] width 503 height 14
click at [277, 109] on figure at bounding box center [287, 157] width 503 height 187
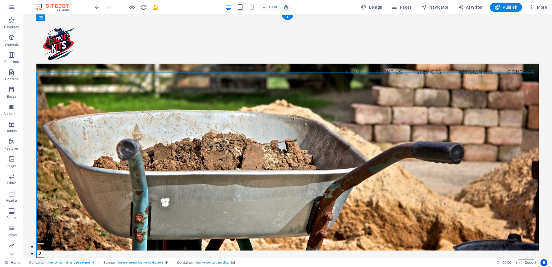
click at [277, 109] on figure at bounding box center [287, 157] width 503 height 187
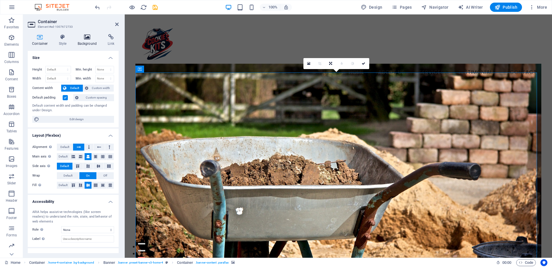
click at [89, 42] on h4 "Background" at bounding box center [88, 40] width 30 height 12
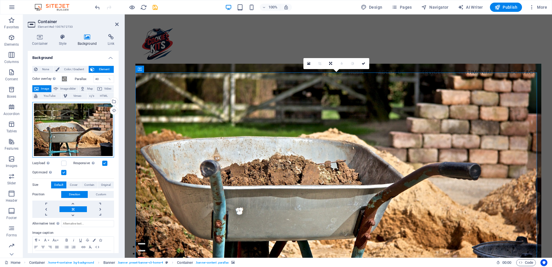
click at [86, 118] on div "Drag files here, click to choose files or select files from Files or our free s…" at bounding box center [73, 129] width 82 height 55
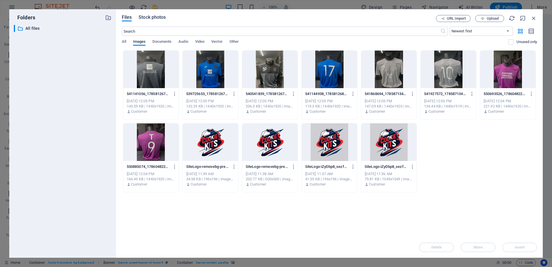
click at [148, 18] on span "Stock photos" at bounding box center [152, 17] width 27 height 7
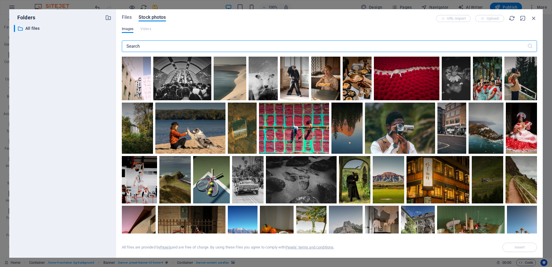
click at [170, 45] on input "text" at bounding box center [325, 46] width 406 height 12
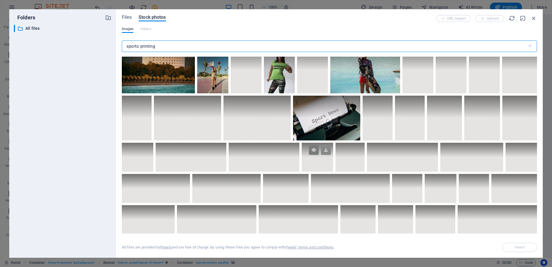
scroll to position [603, 0]
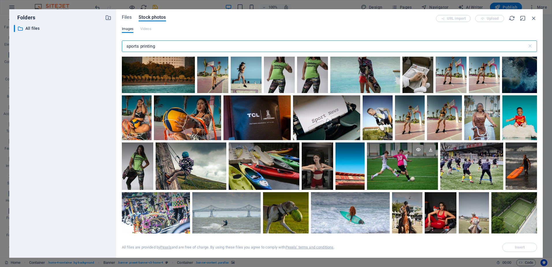
type input "sports printing"
click at [400, 168] on div at bounding box center [402, 165] width 71 height 47
click at [519, 246] on span "Insert" at bounding box center [520, 247] width 10 height 3
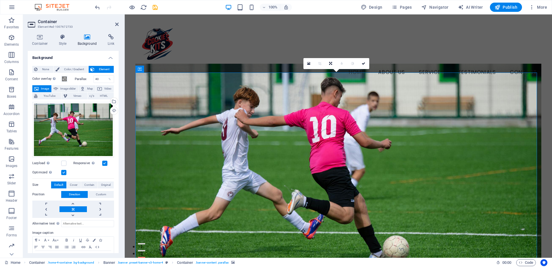
click at [177, 87] on figure at bounding box center [338, 175] width 406 height 222
click at [36, 36] on icon at bounding box center [40, 37] width 25 height 6
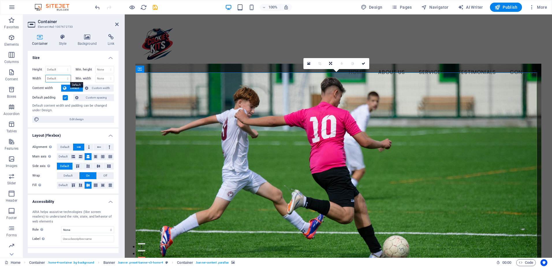
click at [60, 78] on select "Default px rem % em vh vw" at bounding box center [58, 78] width 25 height 7
click at [75, 89] on span "Default" at bounding box center [74, 88] width 13 height 7
click at [96, 90] on span "Custom width" at bounding box center [101, 88] width 22 height 7
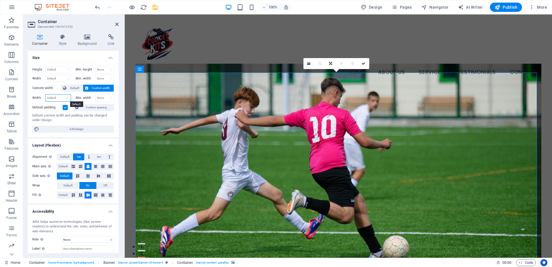
click at [60, 97] on select "Default px rem % em vh vw" at bounding box center [58, 97] width 25 height 7
click at [74, 88] on span "Default" at bounding box center [74, 88] width 13 height 7
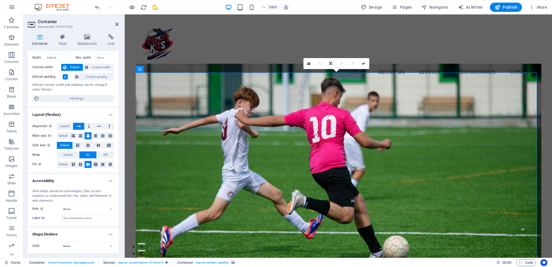
scroll to position [0, 0]
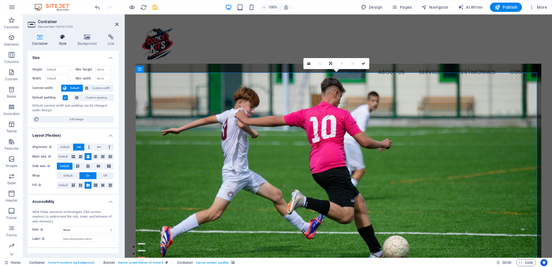
click at [63, 40] on h4 "Style" at bounding box center [64, 40] width 19 height 12
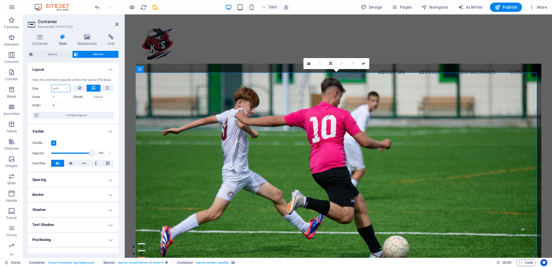
click at [66, 89] on select "Default auto px % 1/1 1/2 1/3 1/4 1/5 1/6 1/7 1/8 1/9 1/10" at bounding box center [60, 88] width 19 height 7
click at [106, 88] on icon at bounding box center [107, 88] width 3 height 7
type input "100"
select select "%"
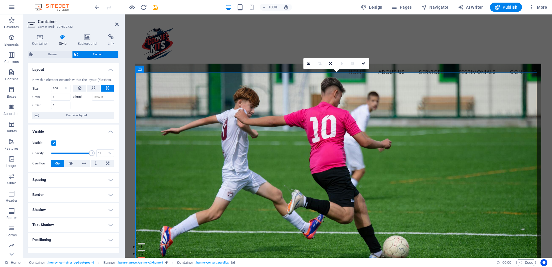
click at [98, 105] on div at bounding box center [93, 105] width 41 height 8
click at [105, 95] on input "Shrink" at bounding box center [103, 97] width 22 height 7
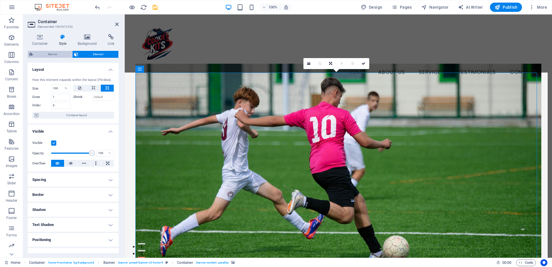
click at [34, 55] on button "Banner" at bounding box center [50, 54] width 44 height 7
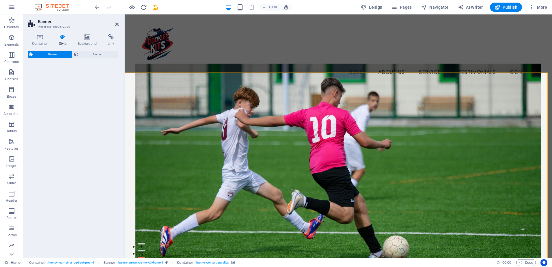
select select "preset-banner-v3-home-4"
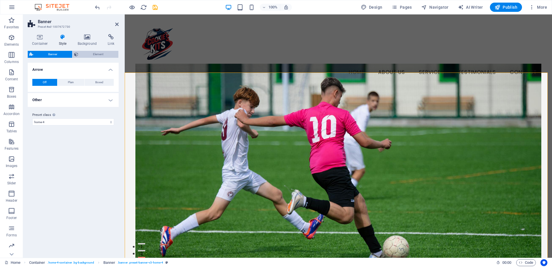
click at [87, 53] on span "Element" at bounding box center [98, 54] width 37 height 7
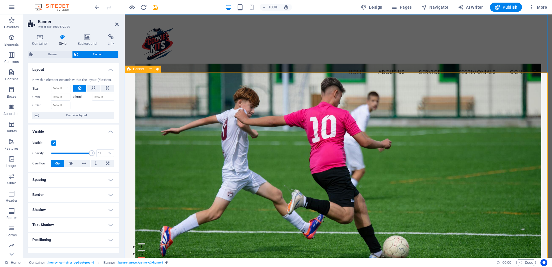
click at [134, 68] on span "Banner" at bounding box center [138, 68] width 11 height 3
click at [150, 70] on icon at bounding box center [150, 69] width 3 height 6
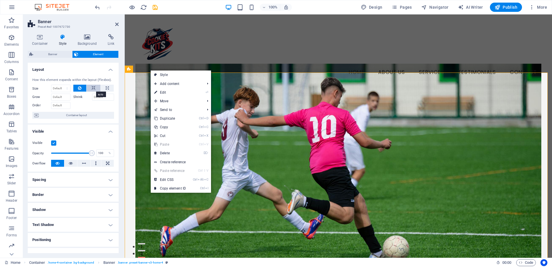
click at [90, 86] on button at bounding box center [94, 88] width 14 height 7
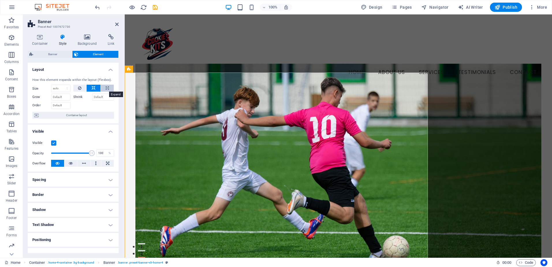
click at [106, 88] on icon at bounding box center [107, 88] width 3 height 7
type input "100"
select select "%"
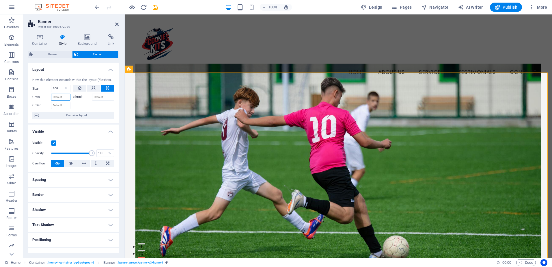
click at [62, 97] on input "Grow" at bounding box center [60, 97] width 19 height 7
click at [79, 114] on span "Container layout" at bounding box center [76, 115] width 72 height 7
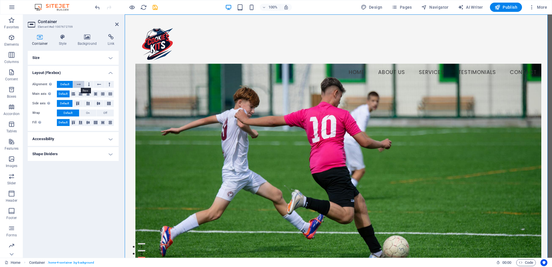
click at [77, 83] on icon at bounding box center [79, 84] width 4 height 7
click at [66, 83] on span "Default" at bounding box center [64, 84] width 9 height 7
click at [93, 52] on h4 "Size" at bounding box center [73, 58] width 91 height 14
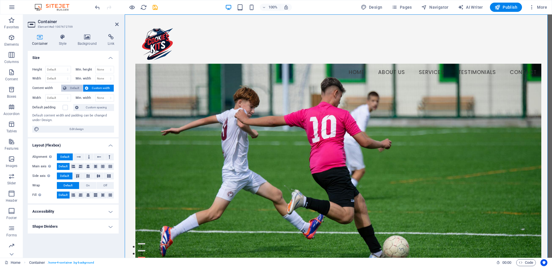
click at [72, 88] on span "Default" at bounding box center [74, 88] width 13 height 7
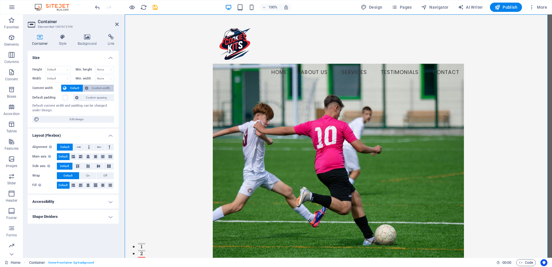
click at [95, 90] on span "Custom width" at bounding box center [101, 88] width 22 height 7
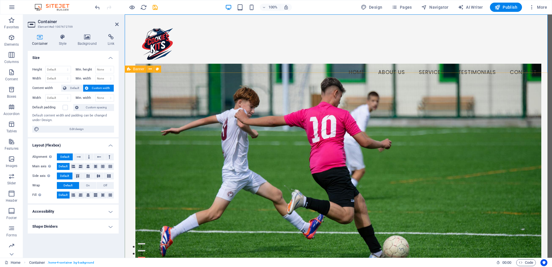
click at [163, 96] on figure at bounding box center [338, 175] width 406 height 222
select select "%"
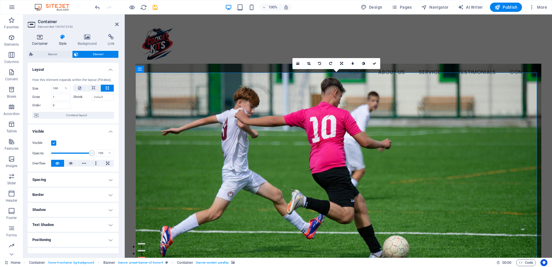
click at [40, 40] on h4 "Container" at bounding box center [41, 40] width 27 height 12
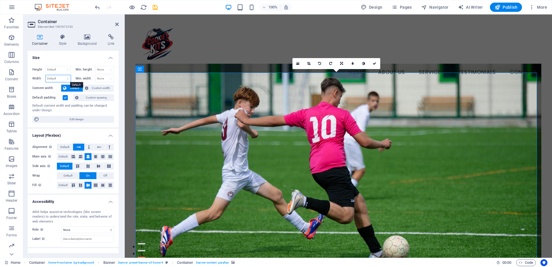
click at [62, 77] on select "Default px rem % em vh vw" at bounding box center [58, 78] width 25 height 7
click at [65, 96] on label at bounding box center [65, 97] width 5 height 5
click at [0, 0] on input "Default padding" at bounding box center [0, 0] width 0 height 0
click at [65, 96] on label at bounding box center [65, 97] width 5 height 5
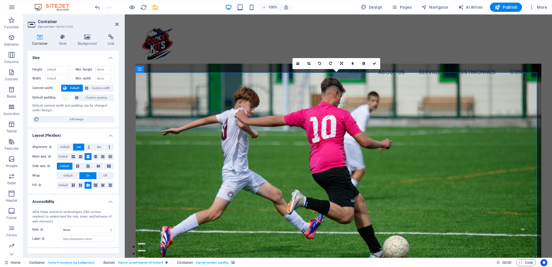
click at [0, 0] on input "Default padding" at bounding box center [0, 0] width 0 height 0
click at [74, 116] on span "Edit design" at bounding box center [76, 119] width 71 height 7
select select "rem"
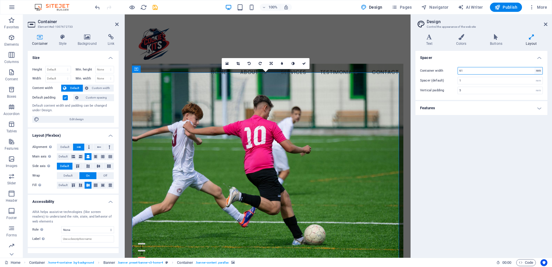
click at [538, 71] on select "rem px" at bounding box center [539, 70] width 8 height 7
click at [540, 70] on select "rem px" at bounding box center [539, 70] width 8 height 7
click at [504, 72] on input "61" at bounding box center [500, 70] width 85 height 7
type input "6"
type input "61"
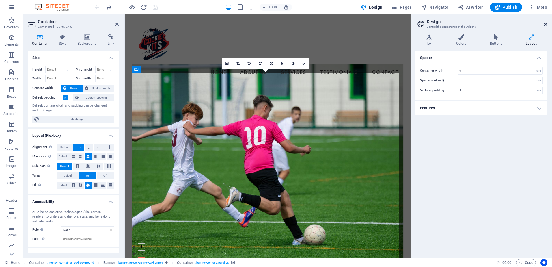
click at [547, 26] on icon at bounding box center [545, 24] width 3 height 5
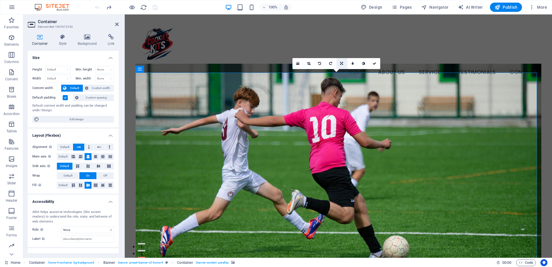
click at [341, 63] on icon at bounding box center [341, 63] width 3 height 3
click at [308, 61] on link at bounding box center [309, 63] width 11 height 11
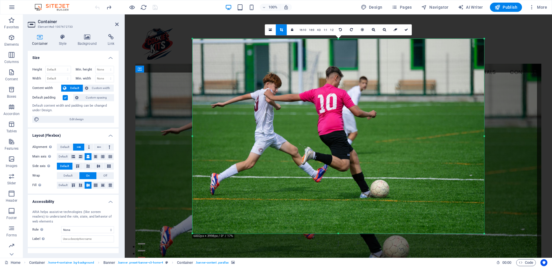
click at [282, 32] on link at bounding box center [281, 29] width 11 height 11
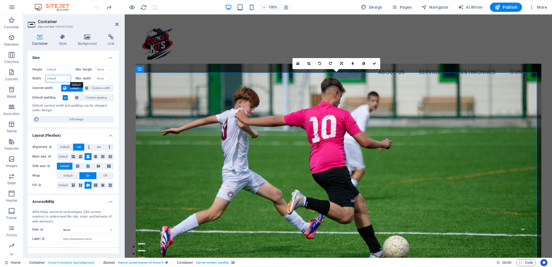
click at [57, 76] on select "Default px rem % em vh vw" at bounding box center [58, 78] width 25 height 7
select select "%"
click at [62, 75] on select "Default px rem % em vh vw" at bounding box center [58, 78] width 25 height 7
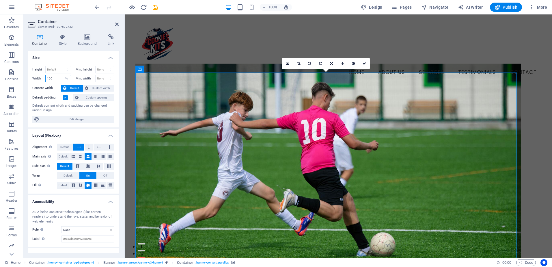
type input "100"
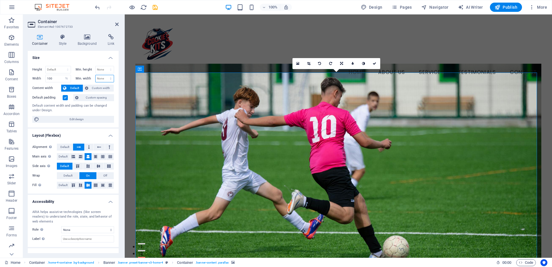
click at [108, 78] on select "None px rem % vh vw" at bounding box center [105, 78] width 18 height 7
select select "%"
click at [105, 75] on select "None px rem % vh vw" at bounding box center [105, 78] width 18 height 7
type input "100"
click at [208, 55] on div "Menu Home About Us Services Testimonials Contact" at bounding box center [338, 50] width 427 height 72
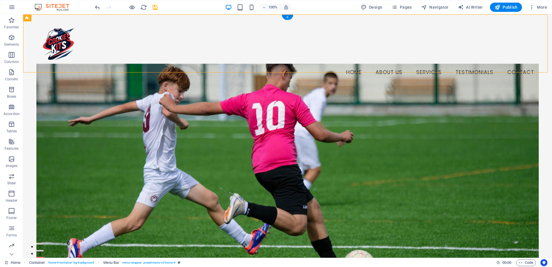
click at [216, 122] on figure at bounding box center [287, 175] width 503 height 222
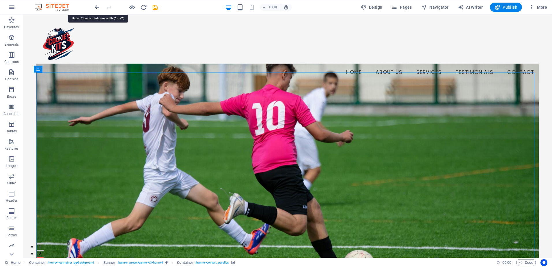
click at [97, 5] on icon "undo" at bounding box center [97, 7] width 7 height 7
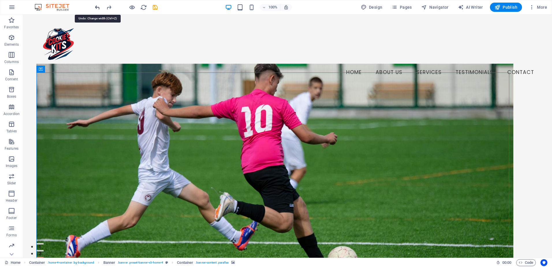
click at [97, 5] on icon "undo" at bounding box center [97, 7] width 7 height 7
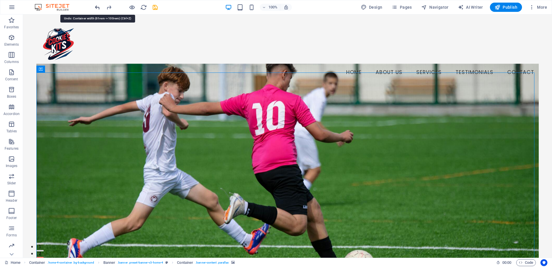
click at [97, 5] on icon "undo" at bounding box center [97, 7] width 7 height 7
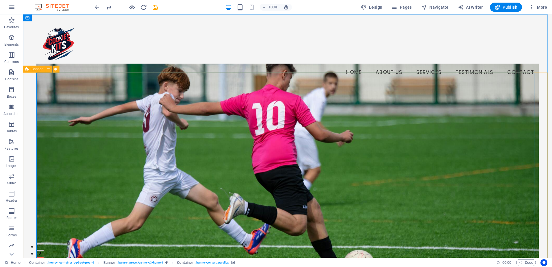
click at [37, 70] on span "Banner" at bounding box center [36, 68] width 11 height 3
click at [98, 113] on figure at bounding box center [287, 175] width 503 height 222
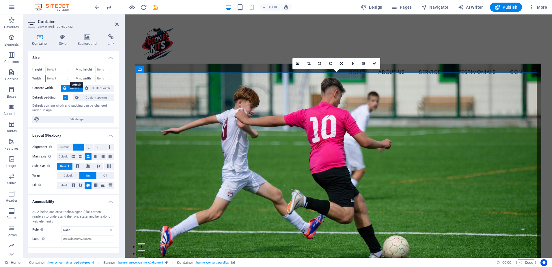
click at [63, 80] on select "Default px rem % em vh vw" at bounding box center [58, 78] width 25 height 7
select select "%"
click at [62, 75] on select "Default px rem % em vh vw" at bounding box center [58, 78] width 25 height 7
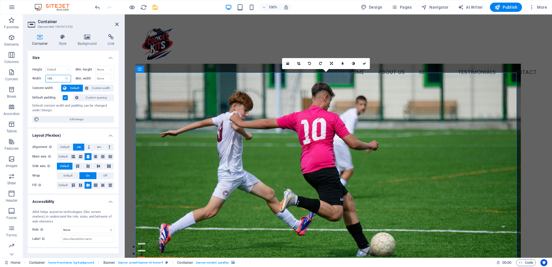
type input "100"
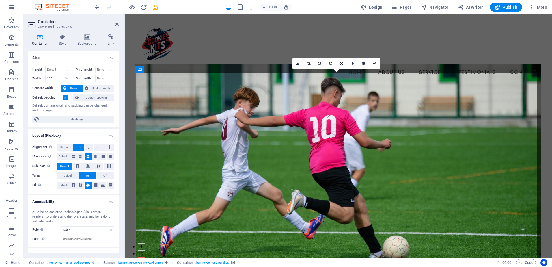
click at [66, 97] on label at bounding box center [65, 97] width 5 height 5
click at [0, 0] on input "Default padding" at bounding box center [0, 0] width 0 height 0
click at [66, 97] on label at bounding box center [65, 97] width 5 height 5
click at [0, 0] on input "Default padding" at bounding box center [0, 0] width 0 height 0
click at [66, 97] on label at bounding box center [65, 97] width 5 height 5
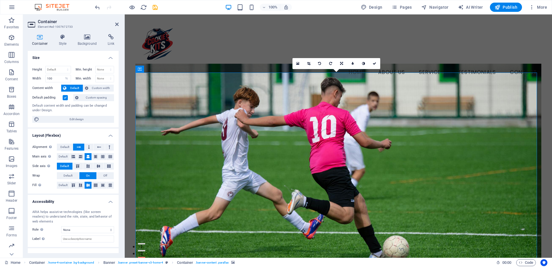
click at [0, 0] on input "Default padding" at bounding box center [0, 0] width 0 height 0
click at [84, 99] on span "Custom spacing" at bounding box center [96, 97] width 32 height 7
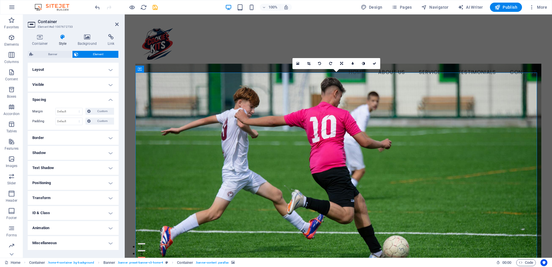
click at [78, 75] on h4 "Layout" at bounding box center [73, 70] width 91 height 14
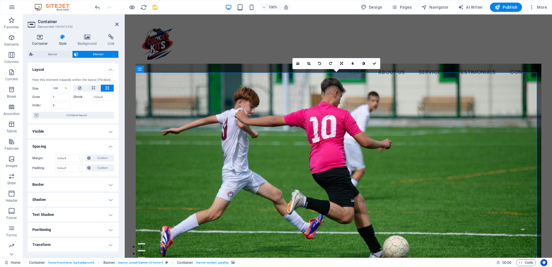
click at [42, 41] on h4 "Container" at bounding box center [41, 40] width 27 height 12
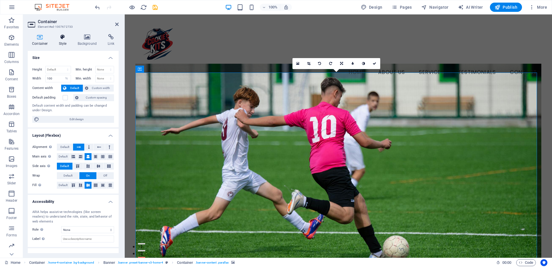
click at [64, 39] on icon at bounding box center [63, 37] width 16 height 6
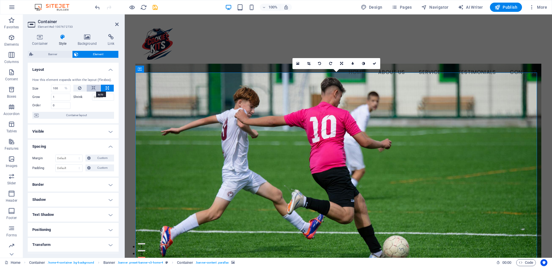
click at [95, 87] on button at bounding box center [94, 88] width 14 height 7
select select "DISABLED_OPTION_VALUE"
click at [106, 88] on icon at bounding box center [107, 88] width 3 height 7
type input "100"
select select "%"
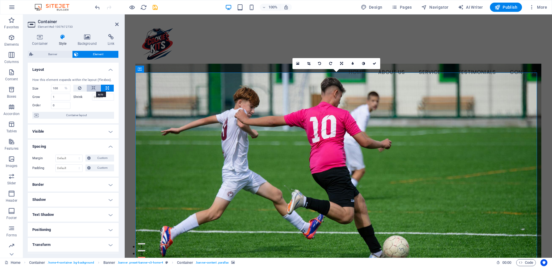
click at [93, 88] on icon at bounding box center [94, 88] width 4 height 7
select select "DISABLED_OPTION_VALUE"
click at [108, 90] on button at bounding box center [107, 88] width 13 height 7
type input "100"
select select "%"
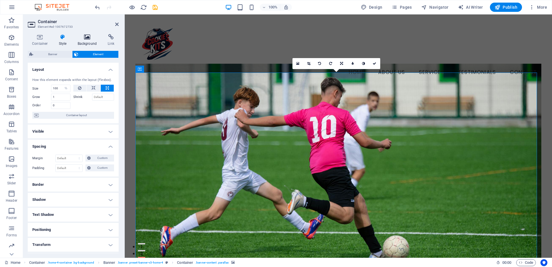
click at [86, 37] on icon at bounding box center [87, 37] width 28 height 6
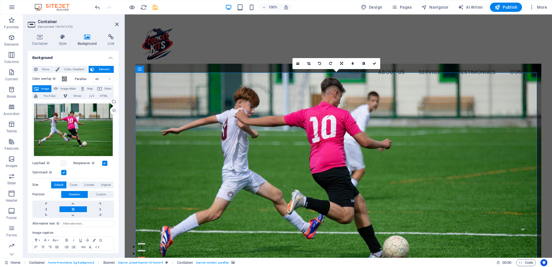
click at [64, 161] on label at bounding box center [63, 163] width 5 height 5
click at [0, 0] on input "Lazyload Loading images after the page loads improves page speed." at bounding box center [0, 0] width 0 height 0
click at [64, 161] on label at bounding box center [63, 163] width 5 height 5
click at [0, 0] on input "Lazyload Loading images after the page loads improves page speed." at bounding box center [0, 0] width 0 height 0
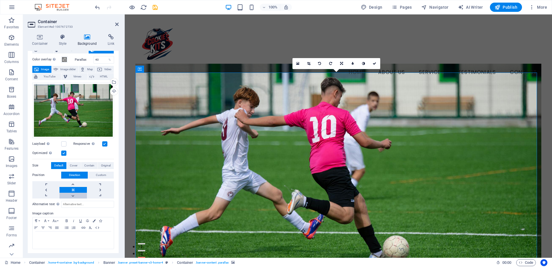
click at [74, 195] on link at bounding box center [72, 196] width 27 height 6
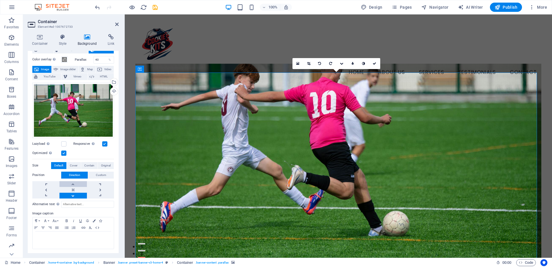
click at [75, 182] on link at bounding box center [72, 184] width 27 height 6
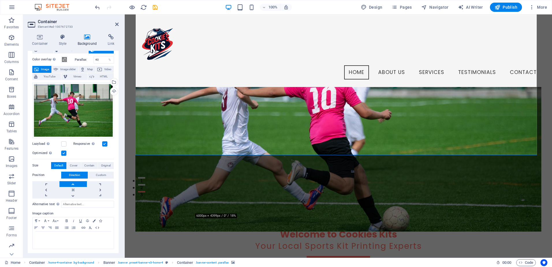
scroll to position [0, 0]
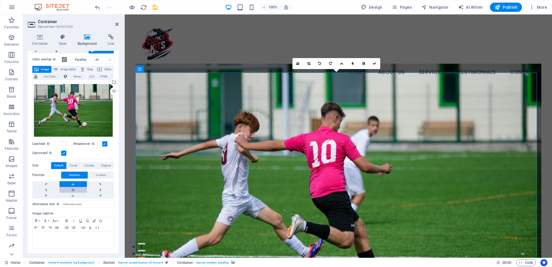
click at [72, 188] on link at bounding box center [72, 190] width 27 height 6
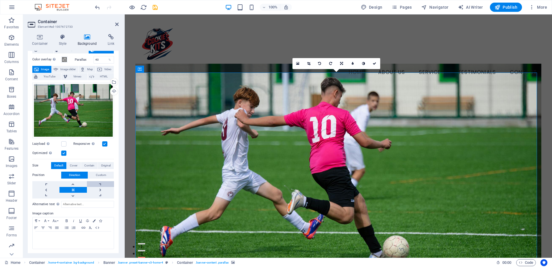
click at [97, 182] on link at bounding box center [100, 184] width 27 height 6
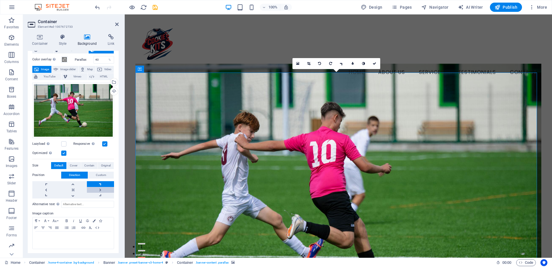
click at [96, 189] on link at bounding box center [100, 190] width 27 height 6
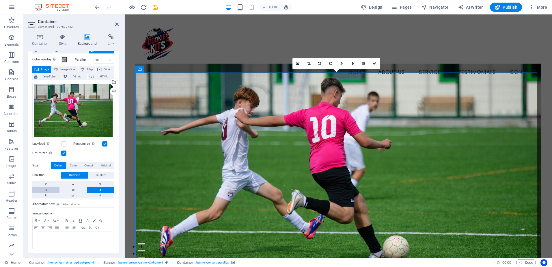
click at [45, 187] on link at bounding box center [45, 190] width 27 height 6
click at [66, 188] on link at bounding box center [72, 190] width 27 height 6
click at [72, 195] on link at bounding box center [72, 196] width 27 height 6
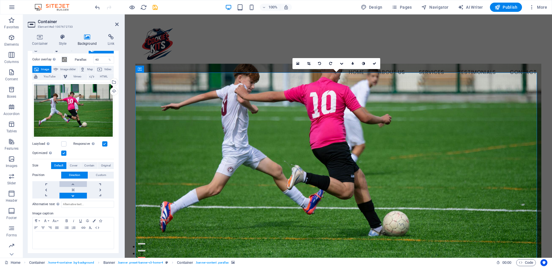
click at [75, 182] on link at bounding box center [72, 184] width 27 height 6
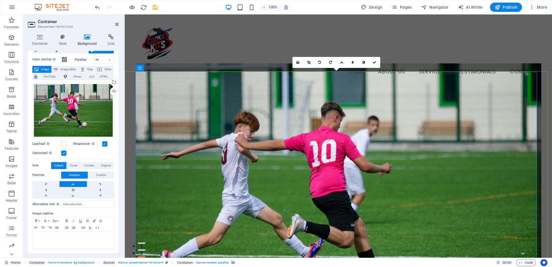
scroll to position [0, 0]
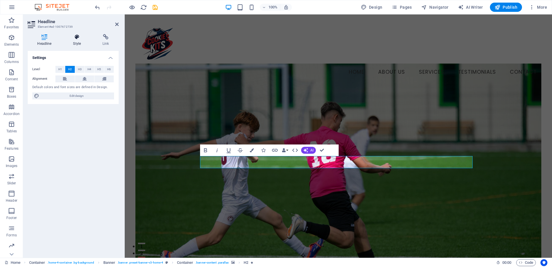
click at [75, 44] on h4 "Style" at bounding box center [78, 40] width 29 height 12
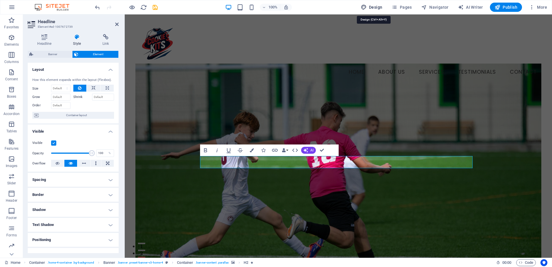
click at [364, 5] on icon "button" at bounding box center [364, 7] width 6 height 6
select select "rem"
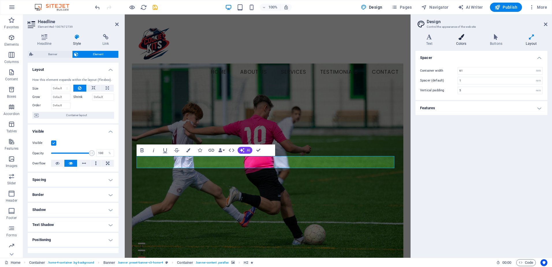
click at [452, 42] on h4 "Colors" at bounding box center [463, 40] width 34 height 12
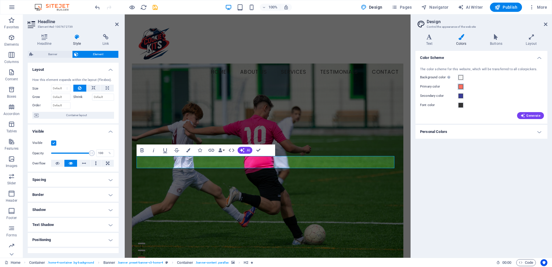
click at [461, 87] on span at bounding box center [461, 86] width 5 height 5
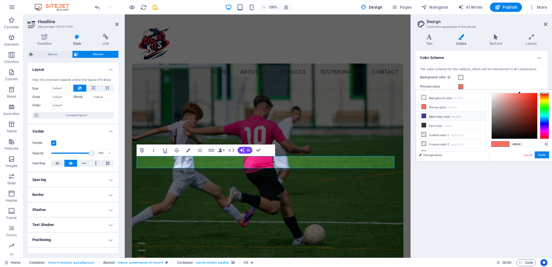
click at [437, 115] on li "Secondary color #3A3D99" at bounding box center [452, 115] width 66 height 9
type input "#3a3d99"
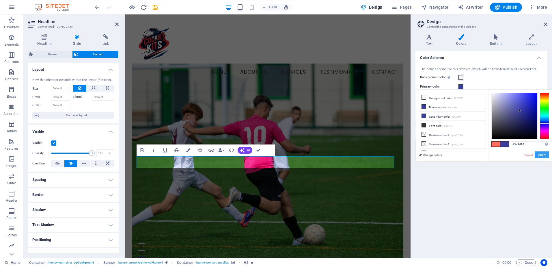
click at [540, 156] on button "Apply" at bounding box center [542, 154] width 14 height 7
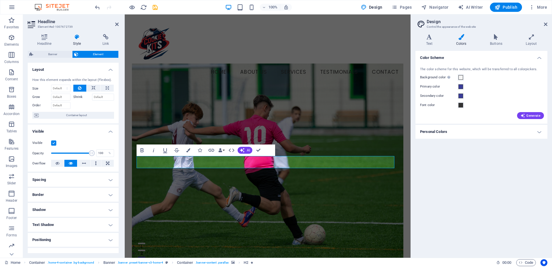
click at [501, 183] on div "Color Scheme The color scheme for this website, which will be transferred to al…" at bounding box center [482, 152] width 132 height 202
click at [459, 97] on span at bounding box center [461, 96] width 5 height 5
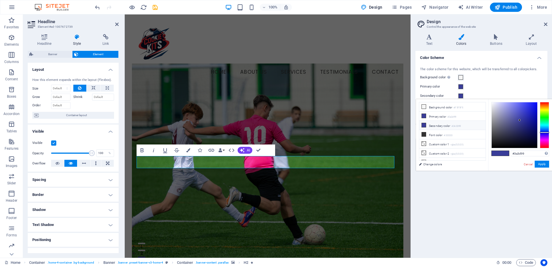
scroll to position [23, 0]
click at [96, 10] on icon "undo" at bounding box center [97, 7] width 7 height 7
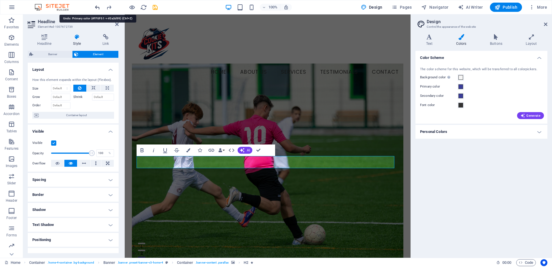
click at [96, 10] on icon "undo" at bounding box center [97, 7] width 7 height 7
click at [460, 87] on span at bounding box center [461, 86] width 5 height 5
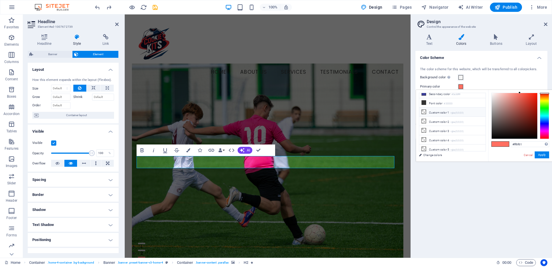
scroll to position [0, 0]
click at [439, 105] on li "Primary color #FF6F61" at bounding box center [452, 106] width 66 height 9
click at [436, 108] on li "Primary color #FF6F61" at bounding box center [452, 106] width 66 height 9
click at [462, 85] on span at bounding box center [461, 86] width 5 height 5
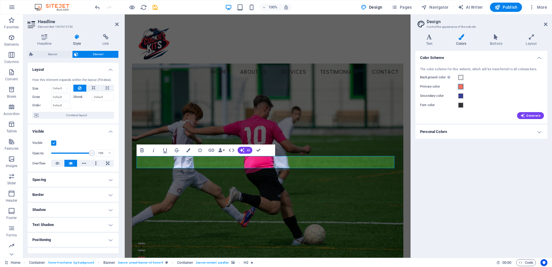
click at [462, 85] on span at bounding box center [461, 86] width 5 height 5
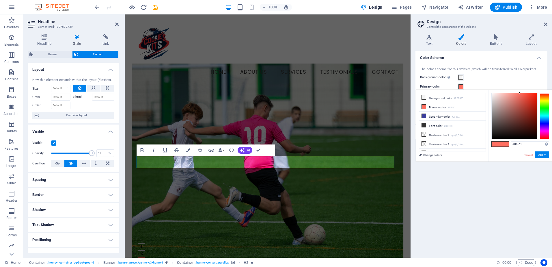
click at [462, 85] on span at bounding box center [461, 86] width 5 height 5
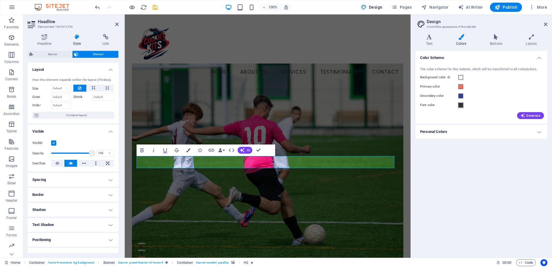
click at [461, 106] on span at bounding box center [461, 105] width 5 height 5
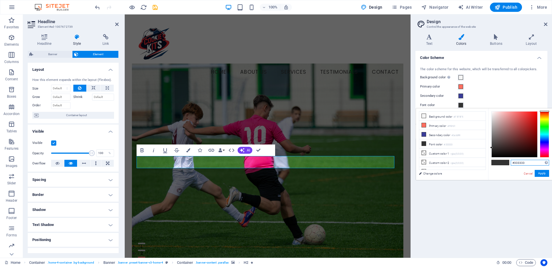
click at [527, 163] on input "#333333" at bounding box center [530, 163] width 38 height 6
type input "#000000"
click at [546, 172] on button "Apply" at bounding box center [542, 173] width 14 height 7
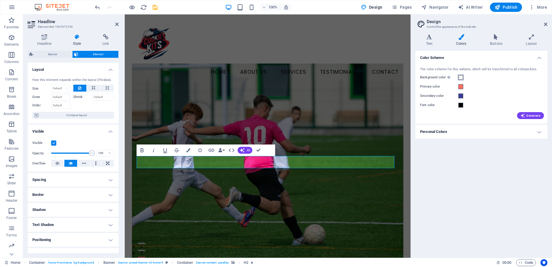
click at [462, 76] on span at bounding box center [461, 77] width 5 height 5
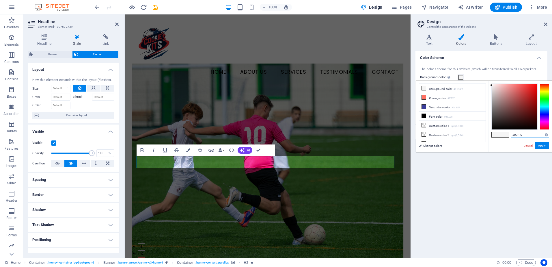
drag, startPoint x: 527, startPoint y: 135, endPoint x: 502, endPoint y: 133, distance: 25.2
click at [502, 133] on div "#f5f5f5 Supported formats #0852ed rgb(8, 82, 237) rgba(8, 82, 237, 90%) hsv(221…" at bounding box center [520, 158] width 64 height 155
click at [440, 98] on li "Primary color #ff6f61" at bounding box center [452, 97] width 66 height 9
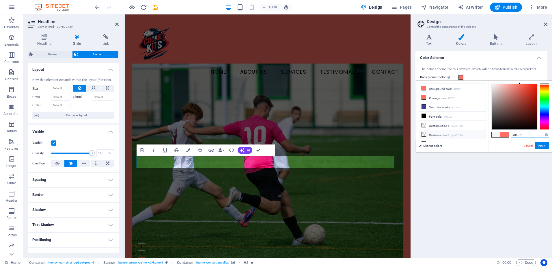
drag, startPoint x: 528, startPoint y: 135, endPoint x: 462, endPoint y: 130, distance: 66.3
click at [462, 130] on div "less Background color #ff6f61 Primary color #ff6f61 Secondary color #3a3d99 Fon…" at bounding box center [484, 117] width 136 height 72
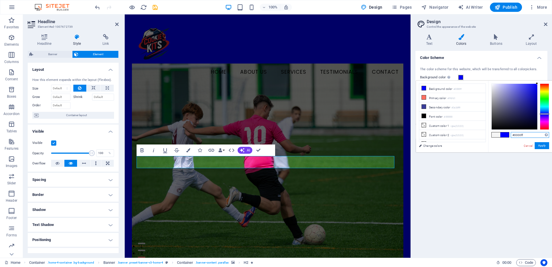
click at [521, 136] on input "#0000ff" at bounding box center [530, 135] width 38 height 6
type input "#ffffff"
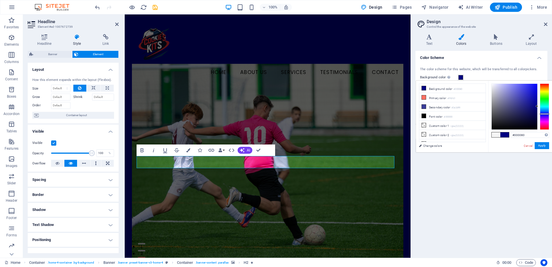
scroll to position [0, 0]
click at [522, 133] on input "#000080" at bounding box center [530, 135] width 38 height 6
type input "#ffffff"
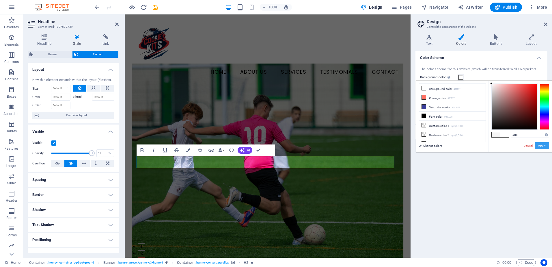
click at [544, 147] on button "Apply" at bounding box center [542, 145] width 14 height 7
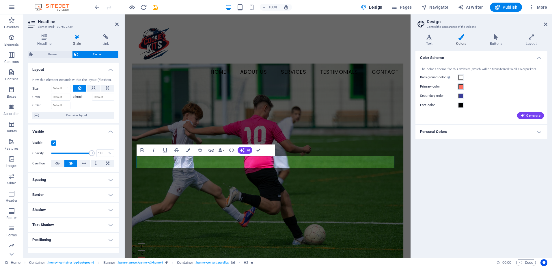
click at [462, 88] on span at bounding box center [461, 86] width 5 height 5
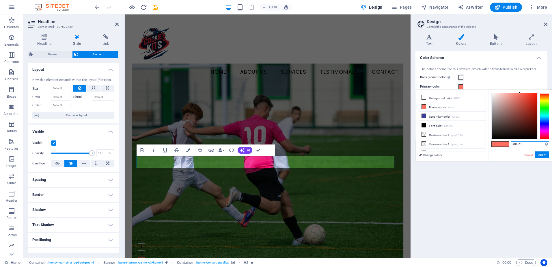
click at [516, 145] on input "#ff6f61" at bounding box center [530, 144] width 38 height 6
type input "#000080"
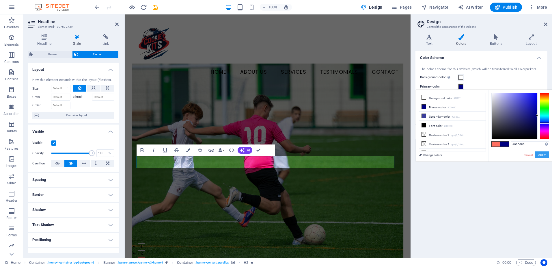
click at [536, 156] on button "Apply" at bounding box center [542, 154] width 14 height 7
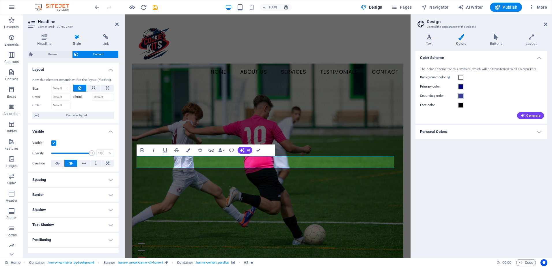
click at [462, 99] on button "Secondary color" at bounding box center [461, 96] width 6 height 6
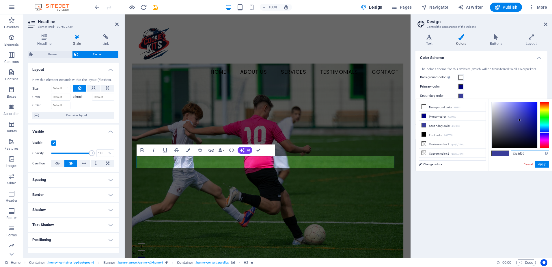
click at [516, 153] on input "#3a3d99" at bounding box center [530, 153] width 38 height 6
type input "#ff0000"
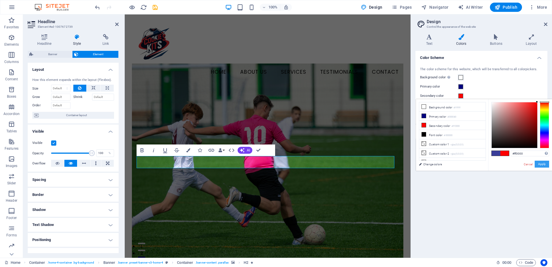
click at [544, 163] on button "Apply" at bounding box center [542, 164] width 14 height 7
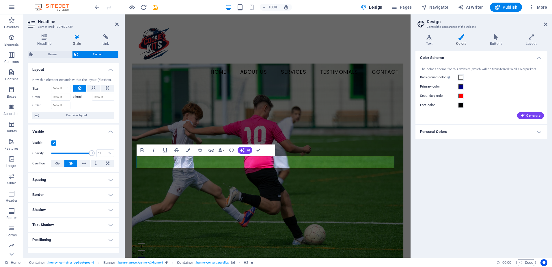
click at [328, 199] on figure at bounding box center [268, 175] width 272 height 222
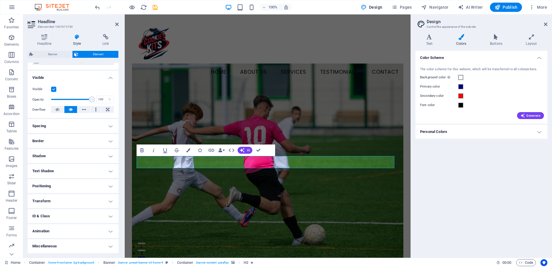
scroll to position [0, 0]
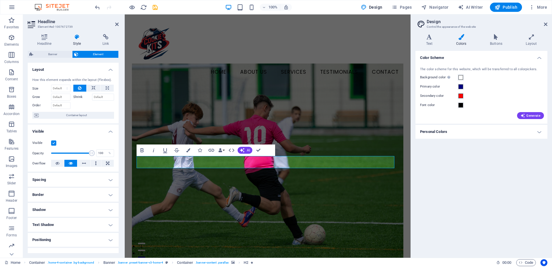
scroll to position [54, 0]
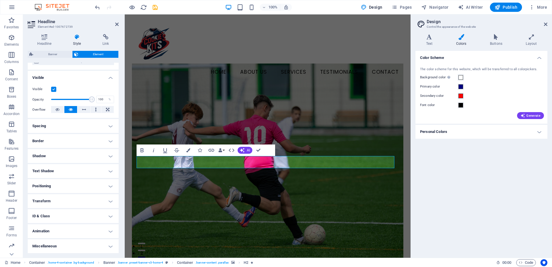
click at [63, 246] on h4 "Miscellaneous" at bounding box center [73, 246] width 91 height 14
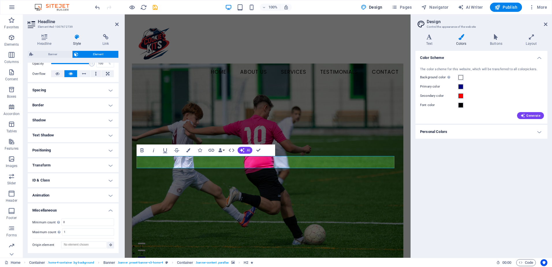
scroll to position [90, 0]
click at [56, 134] on h4 "Text Shadow" at bounding box center [73, 135] width 91 height 14
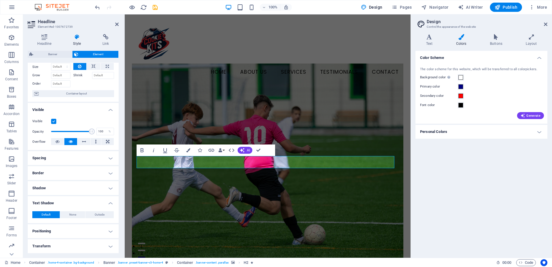
scroll to position [0, 0]
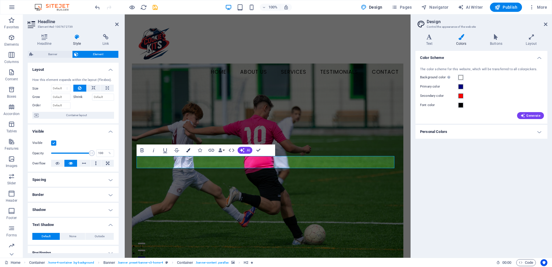
click at [188, 150] on icon "button" at bounding box center [188, 150] width 4 height 4
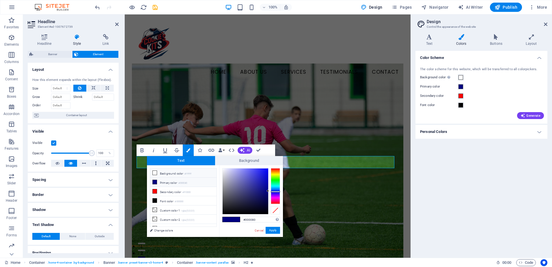
click at [167, 173] on li "Background color #ffffff" at bounding box center [183, 172] width 66 height 9
type input "#ffffff"
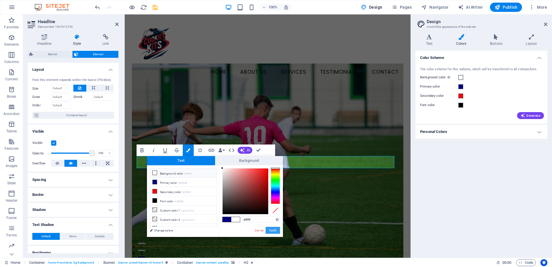
click at [276, 233] on button "Apply" at bounding box center [273, 230] width 14 height 7
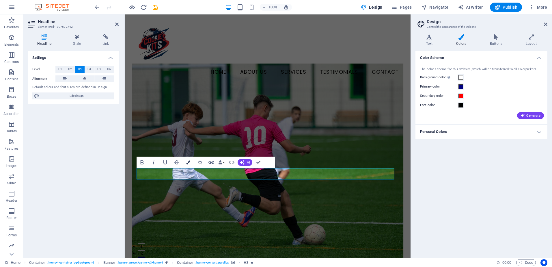
click at [189, 163] on icon "button" at bounding box center [188, 162] width 4 height 4
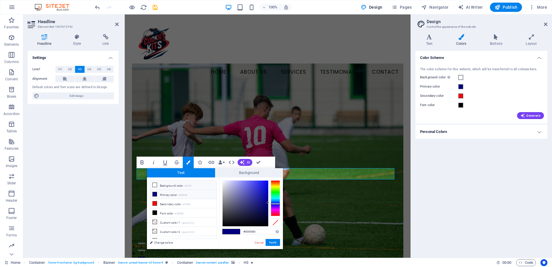
click at [175, 189] on li "Background color #ffffff" at bounding box center [183, 185] width 66 height 9
type input "#ffffff"
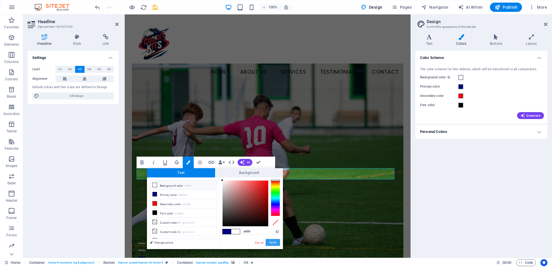
click at [271, 241] on button "Apply" at bounding box center [273, 242] width 14 height 7
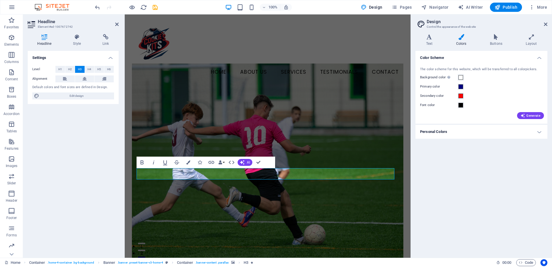
click at [271, 196] on figure at bounding box center [268, 175] width 272 height 222
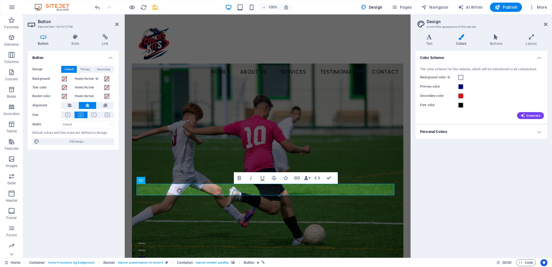
click at [75, 31] on div "Button Style Link Button Design Default Primary Secondary Background Hover/Acti…" at bounding box center [73, 143] width 100 height 228
click at [75, 35] on icon at bounding box center [75, 37] width 28 height 6
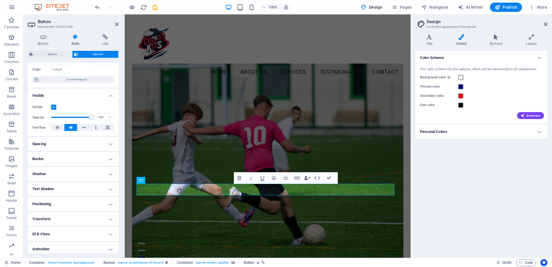
scroll to position [54, 0]
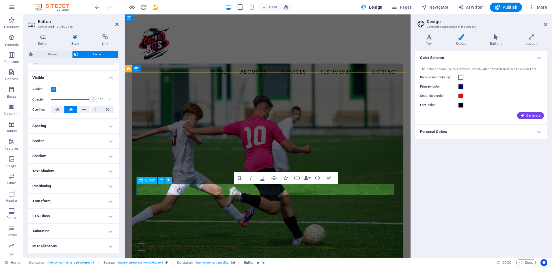
drag, startPoint x: 282, startPoint y: 191, endPoint x: 274, endPoint y: 189, distance: 8.3
drag, startPoint x: 274, startPoint y: 189, endPoint x: 267, endPoint y: 190, distance: 6.1
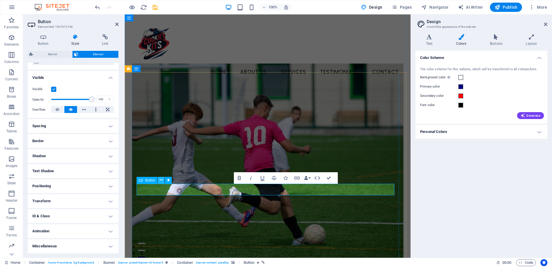
click at [160, 180] on icon at bounding box center [161, 180] width 3 height 6
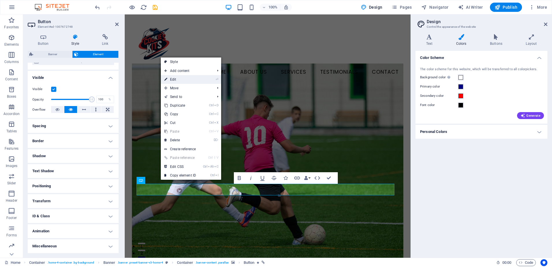
click at [201, 80] on li "⏎ Edit" at bounding box center [191, 79] width 60 height 9
click at [193, 61] on link "Style" at bounding box center [191, 61] width 60 height 9
select select "preset-banner-v3-home-4"
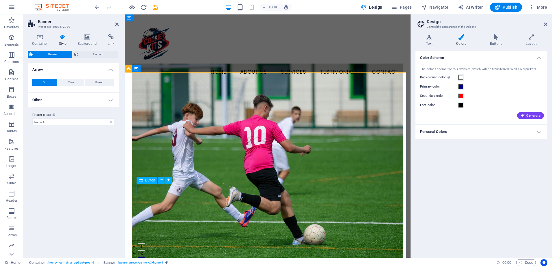
click at [102, 103] on h4 "Other" at bounding box center [73, 100] width 91 height 14
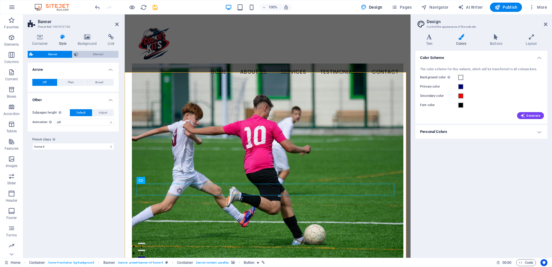
click at [101, 52] on span "Element" at bounding box center [98, 54] width 37 height 7
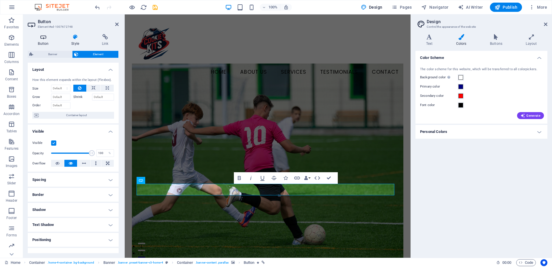
click at [44, 39] on icon at bounding box center [43, 37] width 31 height 6
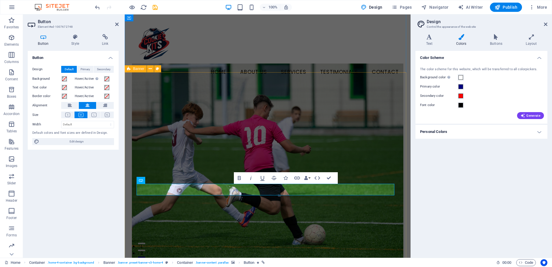
click at [159, 85] on figure at bounding box center [268, 175] width 272 height 222
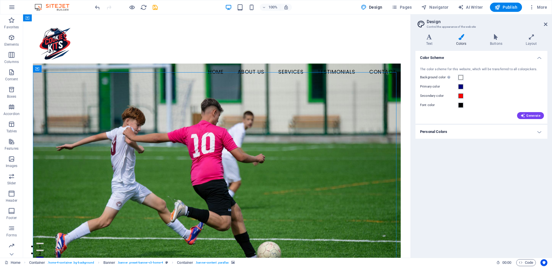
click at [159, 85] on figure at bounding box center [217, 175] width 368 height 222
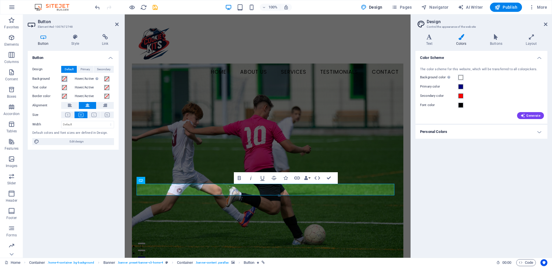
click at [63, 79] on span at bounding box center [64, 79] width 5 height 5
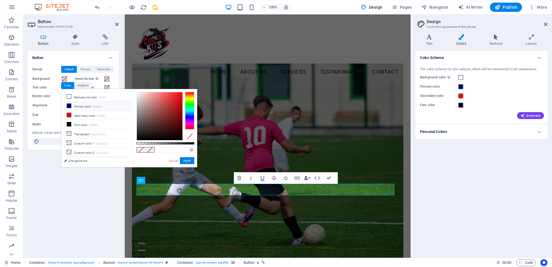
click at [75, 105] on li "Primary color #000080" at bounding box center [97, 105] width 66 height 9
type input "#000080"
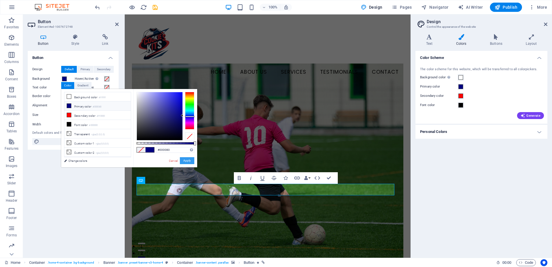
click at [193, 161] on button "Apply" at bounding box center [187, 160] width 14 height 7
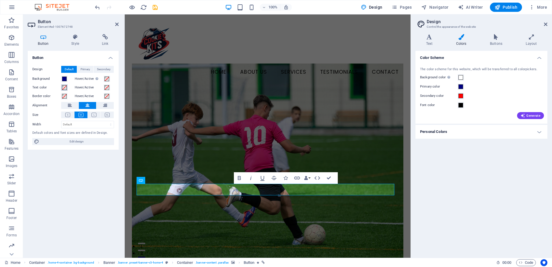
click at [62, 87] on button "Text color" at bounding box center [64, 87] width 6 height 6
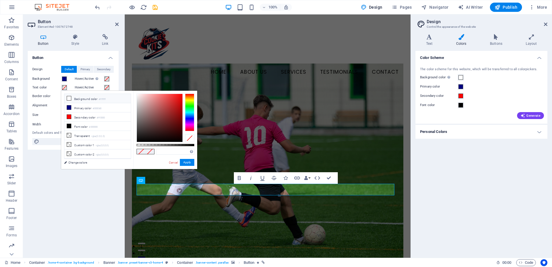
click at [79, 98] on li "Background color #ffffff" at bounding box center [97, 98] width 66 height 9
type input "#ffffff"
click at [186, 162] on button "Apply" at bounding box center [187, 162] width 14 height 7
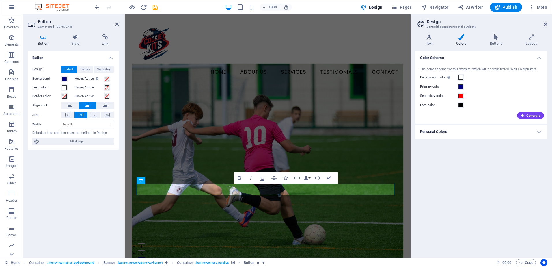
click at [253, 114] on figure at bounding box center [268, 175] width 272 height 222
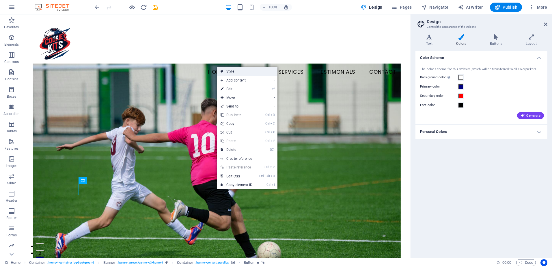
click at [259, 71] on link "Style" at bounding box center [247, 71] width 60 height 9
select select "preset-banner-v3-home-4"
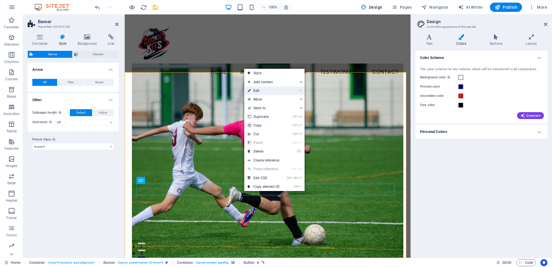
click at [287, 91] on li "⏎ Edit" at bounding box center [274, 90] width 60 height 9
click at [284, 72] on link "Style" at bounding box center [274, 73] width 60 height 9
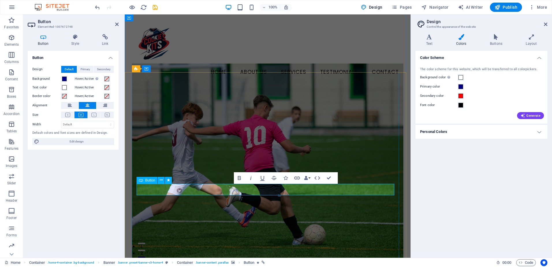
click at [108, 79] on span at bounding box center [107, 79] width 5 height 5
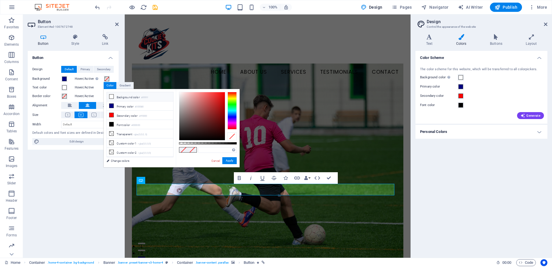
click at [117, 96] on li "Background color #ffffff" at bounding box center [140, 96] width 66 height 9
type input "#ffffff"
click at [228, 161] on button "Apply" at bounding box center [229, 160] width 14 height 7
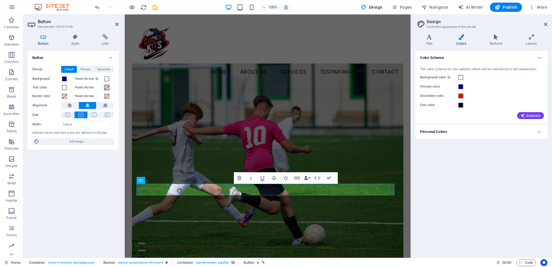
click at [108, 86] on span at bounding box center [107, 87] width 5 height 5
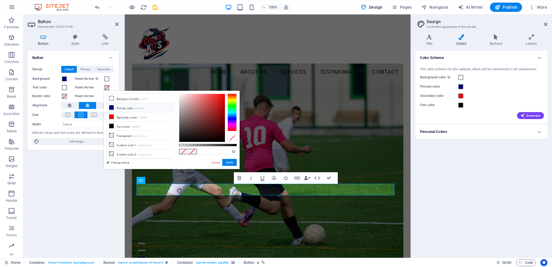
click at [122, 109] on li "Primary color #000080" at bounding box center [140, 107] width 66 height 9
type input "#000080"
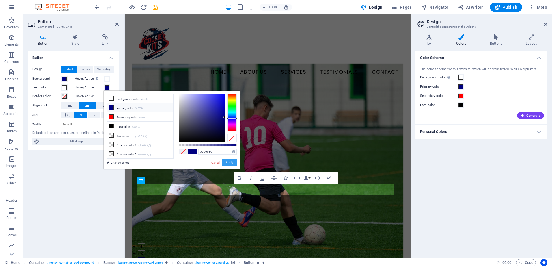
click at [227, 163] on button "Apply" at bounding box center [229, 162] width 14 height 7
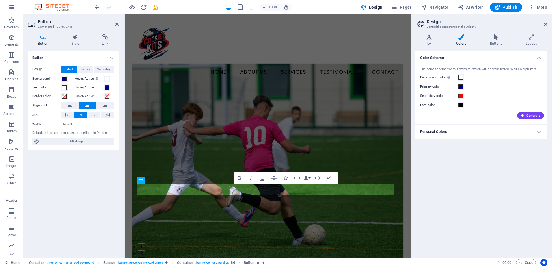
click at [226, 137] on figure at bounding box center [268, 175] width 272 height 222
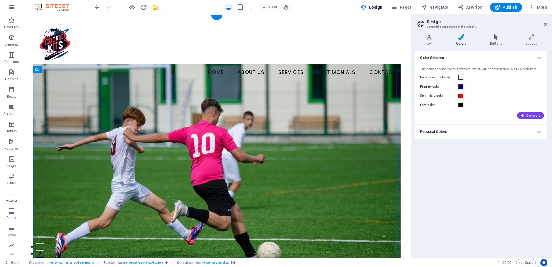
scroll to position [0, 0]
click at [149, 65] on nav "Home About Us Services Testimonials Contact" at bounding box center [217, 72] width 368 height 14
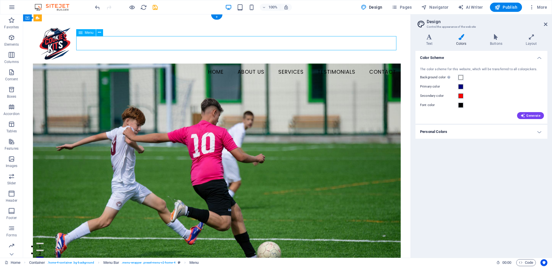
click at [149, 65] on nav "Home About Us Services Testimonials Contact" at bounding box center [217, 72] width 368 height 14
click at [99, 30] on icon at bounding box center [99, 32] width 3 height 6
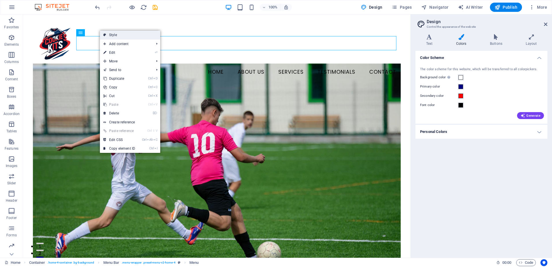
click at [106, 34] on icon at bounding box center [104, 35] width 3 height 9
select select "vw"
select select "rem"
select select "vw"
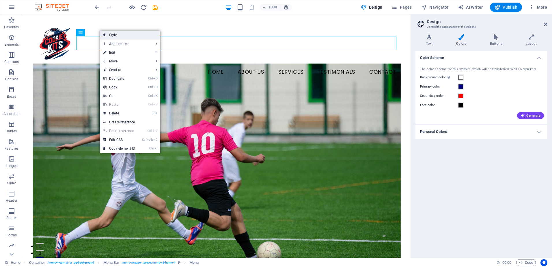
select select "preset-menu-v2-home-4"
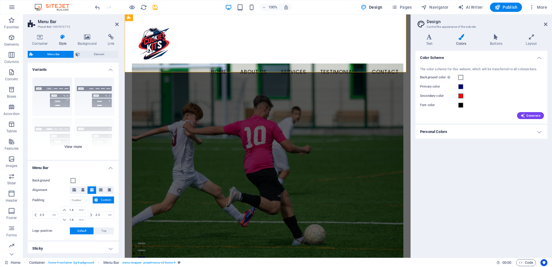
scroll to position [18, 0]
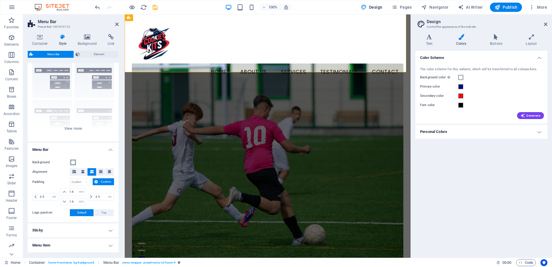
click at [74, 163] on span at bounding box center [73, 162] width 5 height 5
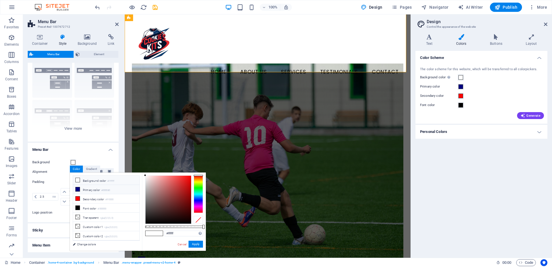
click at [92, 189] on li "Primary color #000080" at bounding box center [106, 189] width 66 height 9
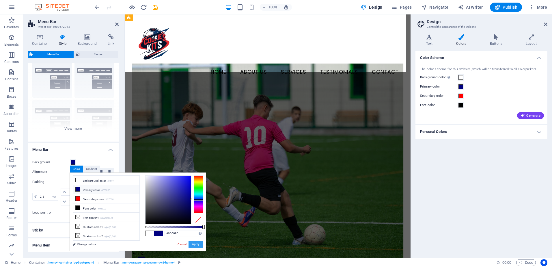
click at [201, 244] on button "Apply" at bounding box center [196, 244] width 14 height 7
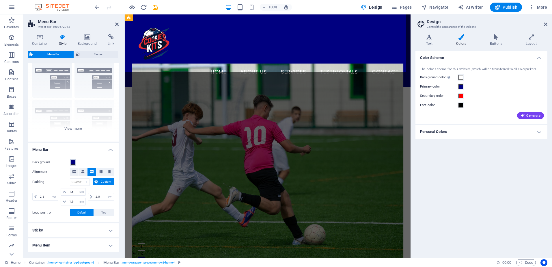
click at [71, 160] on span at bounding box center [73, 162] width 5 height 5
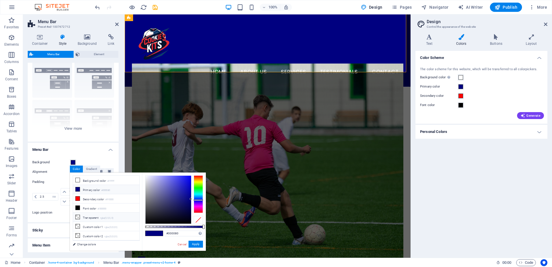
click at [99, 215] on li "Transparent rgba(0,0,0,.0)" at bounding box center [106, 217] width 66 height 9
type input "rgba(0, 0, 0, 0)"
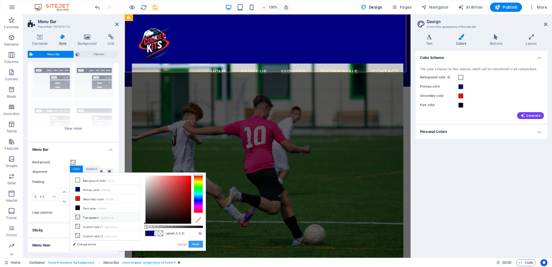
click at [196, 245] on button "Apply" at bounding box center [196, 244] width 14 height 7
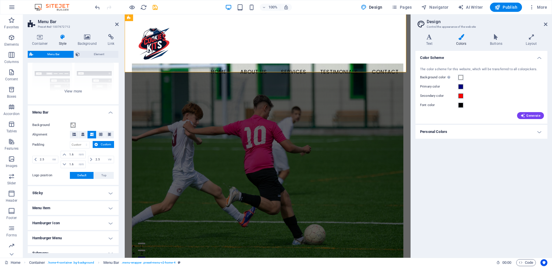
scroll to position [57, 0]
click at [97, 205] on h4 "Menu Item" at bounding box center [73, 206] width 91 height 14
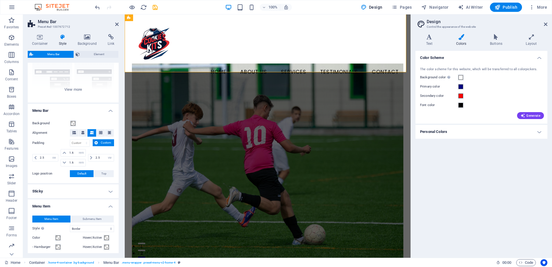
scroll to position [158, 0]
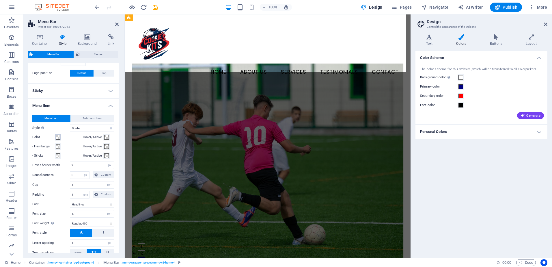
click at [59, 136] on span at bounding box center [58, 137] width 5 height 5
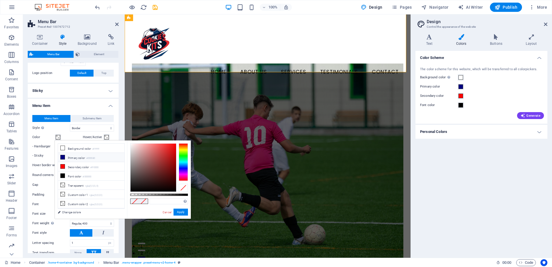
click at [73, 157] on li "Primary color #000080" at bounding box center [91, 157] width 66 height 9
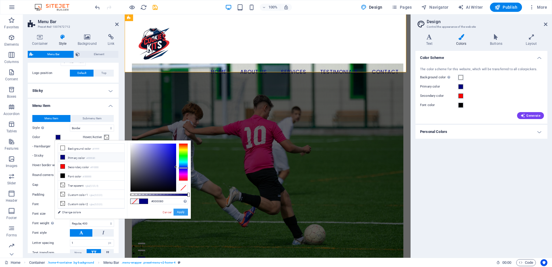
click at [180, 213] on button "Apply" at bounding box center [181, 212] width 14 height 7
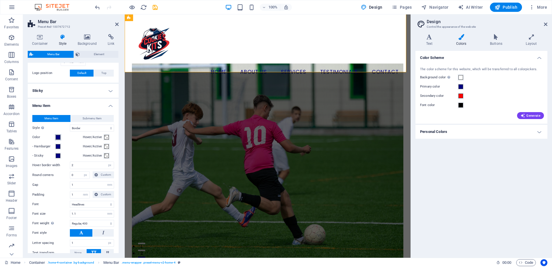
click at [58, 137] on span at bounding box center [58, 137] width 5 height 5
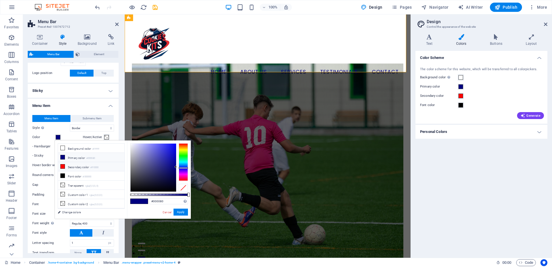
click at [74, 167] on li "Secondary color #ff0000" at bounding box center [91, 166] width 66 height 9
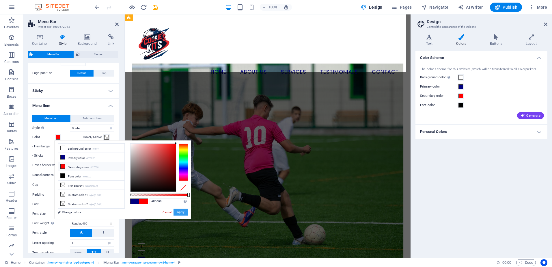
click at [180, 212] on button "Apply" at bounding box center [181, 212] width 14 height 7
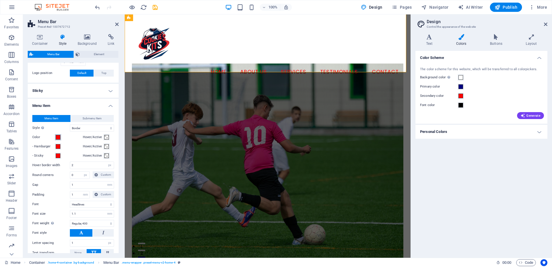
click at [57, 137] on span at bounding box center [58, 137] width 5 height 5
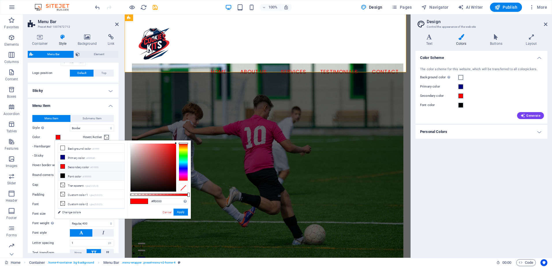
click at [80, 175] on li "Font color #000000" at bounding box center [91, 175] width 66 height 9
type input "#000000"
click at [180, 212] on button "Apply" at bounding box center [181, 212] width 14 height 7
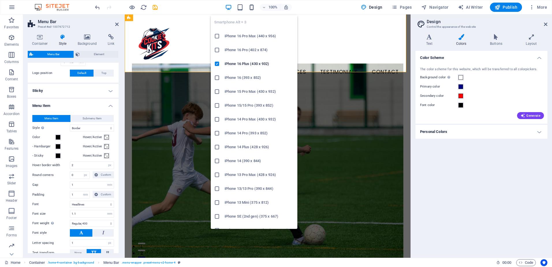
click at [253, 9] on icon "button" at bounding box center [251, 7] width 7 height 7
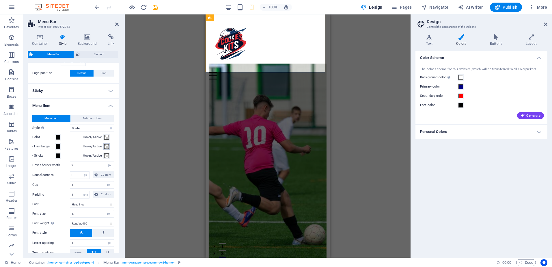
click at [106, 146] on span at bounding box center [106, 146] width 5 height 5
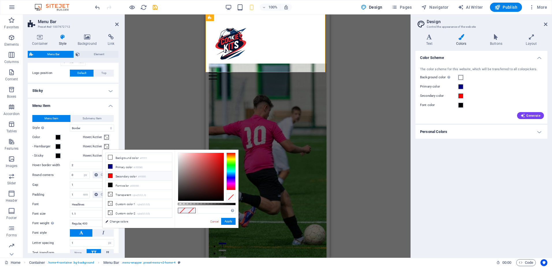
click at [123, 176] on li "Secondary color #ff0000" at bounding box center [139, 175] width 66 height 9
type input "#ff0000"
click at [231, 223] on button "Apply" at bounding box center [228, 221] width 14 height 7
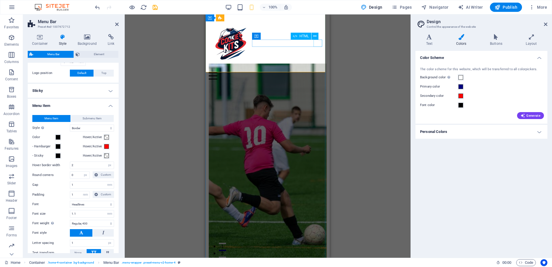
click at [319, 72] on div "Menu" at bounding box center [268, 75] width 118 height 7
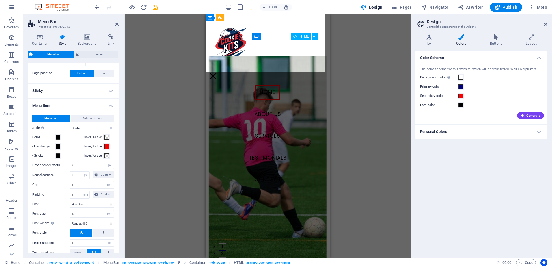
click at [217, 72] on div "Menu" at bounding box center [213, 75] width 9 height 7
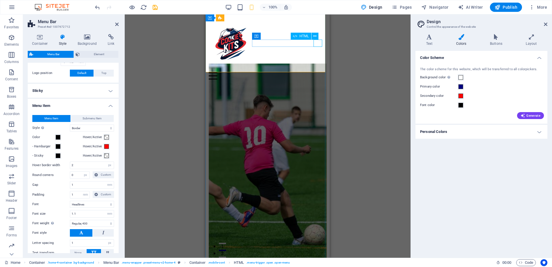
click at [321, 72] on div "Menu" at bounding box center [268, 75] width 118 height 7
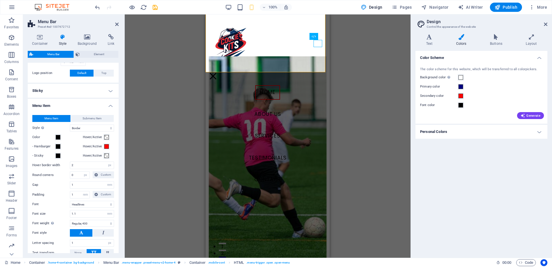
click at [233, 12] on div "100% Design Pages Navigator AI Writer Publish More" at bounding box center [276, 7] width 552 height 14
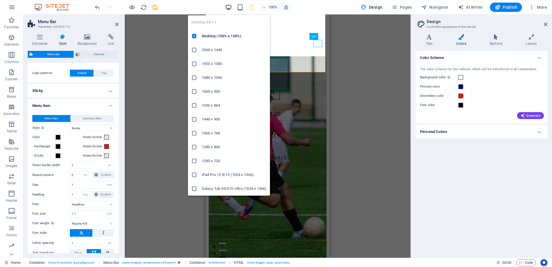
click at [231, 8] on icon "button" at bounding box center [228, 7] width 7 height 7
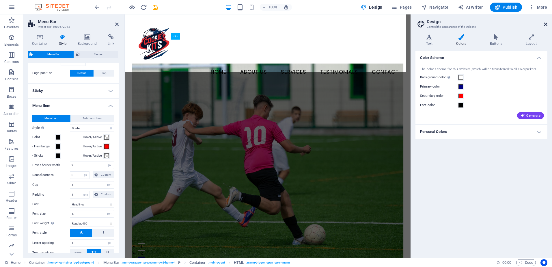
click at [547, 23] on icon at bounding box center [545, 24] width 3 height 5
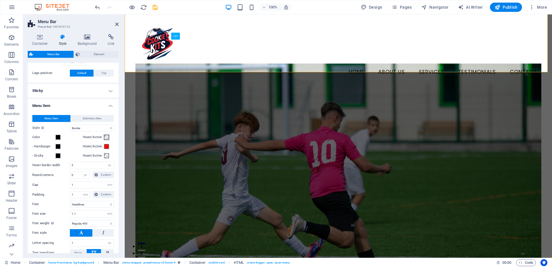
click at [105, 137] on span at bounding box center [106, 137] width 5 height 5
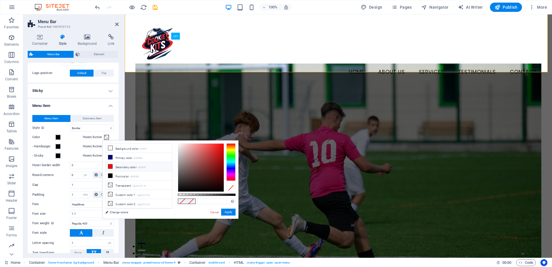
click at [123, 168] on li "Secondary color #ff0000" at bounding box center [139, 166] width 66 height 9
type input "#ff0000"
click at [229, 211] on button "Apply" at bounding box center [228, 212] width 14 height 7
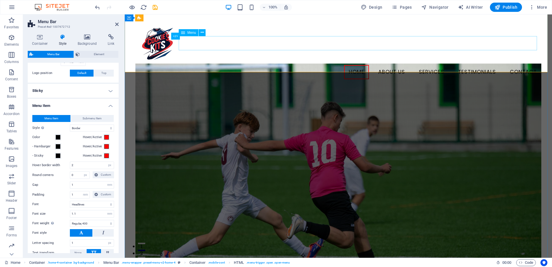
click at [429, 65] on nav "Home About Us Services Testimonials Contact" at bounding box center [338, 72] width 406 height 14
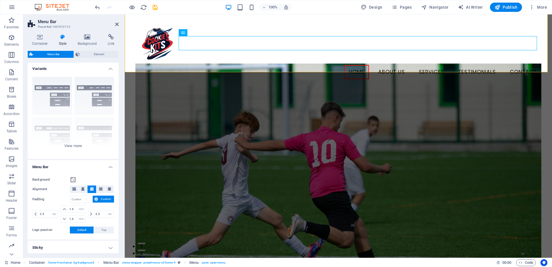
scroll to position [0, 0]
click at [116, 25] on icon at bounding box center [116, 24] width 3 height 5
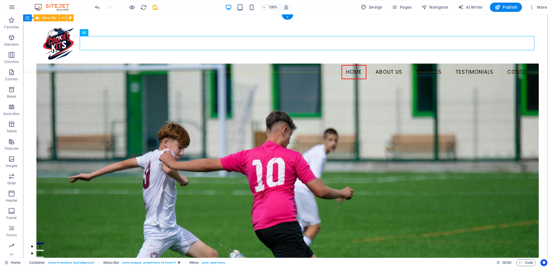
click at [199, 56] on div "Menu Home About Us Services Testimonials Contact" at bounding box center [287, 50] width 529 height 72
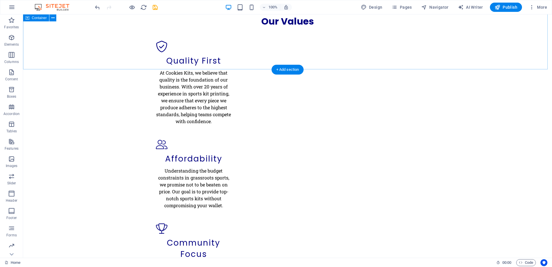
scroll to position [667, 0]
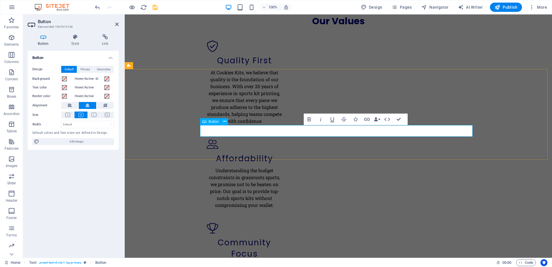
click at [64, 78] on span at bounding box center [64, 79] width 5 height 5
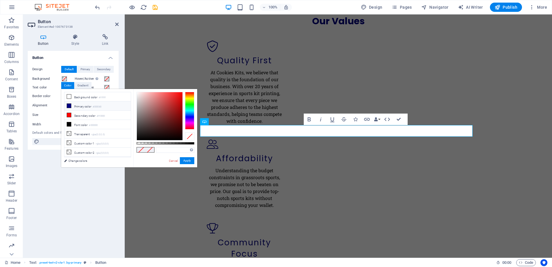
click at [70, 107] on icon at bounding box center [69, 106] width 4 height 4
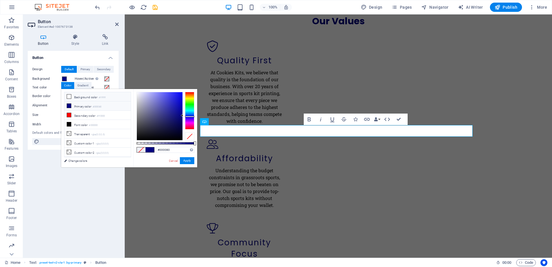
click at [70, 99] on li "Background color #ffffff" at bounding box center [97, 96] width 66 height 9
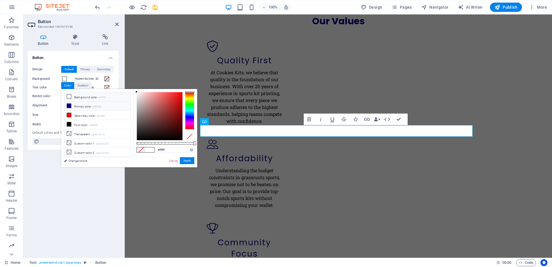
click at [70, 106] on icon at bounding box center [69, 106] width 4 height 4
type input "#000080"
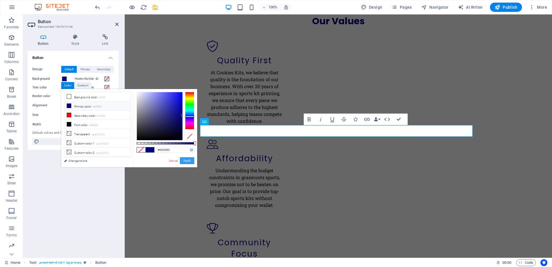
click at [188, 161] on button "Apply" at bounding box center [187, 160] width 14 height 7
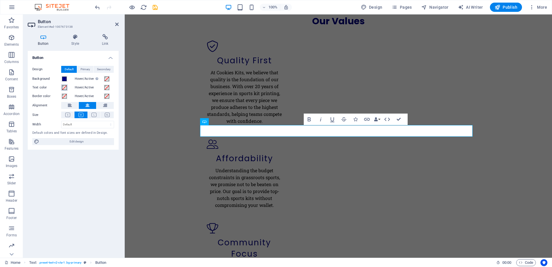
click at [65, 88] on span at bounding box center [64, 87] width 5 height 5
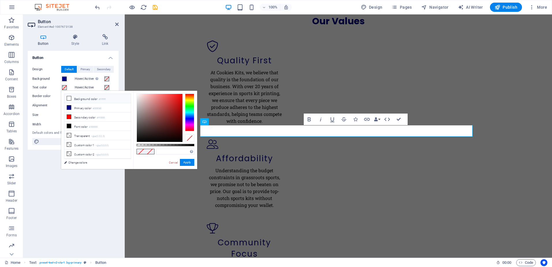
click at [90, 100] on li "Background color #ffffff" at bounding box center [97, 98] width 66 height 9
type input "#ffffff"
click at [186, 162] on button "Apply" at bounding box center [187, 162] width 14 height 7
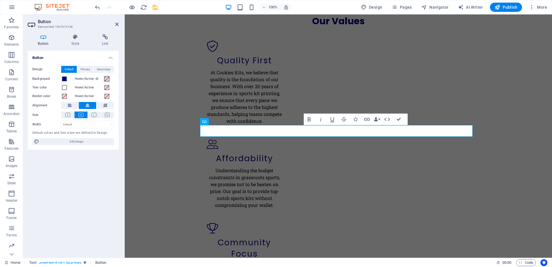
click at [109, 79] on button "Hover/Active Switch to preview mode to test the active/hover state" at bounding box center [107, 79] width 6 height 6
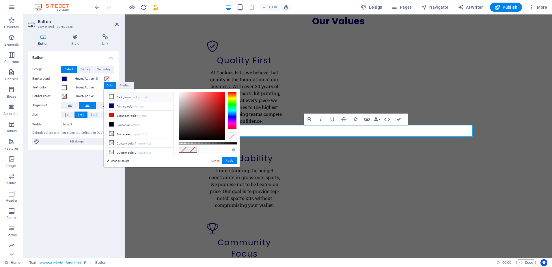
click at [118, 94] on li "Background color #ffffff" at bounding box center [140, 96] width 66 height 9
type input "#ffffff"
click at [229, 159] on button "Apply" at bounding box center [229, 160] width 14 height 7
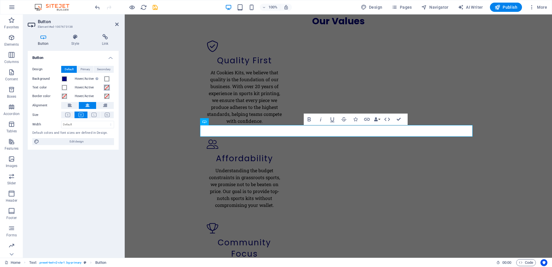
click at [109, 87] on span at bounding box center [107, 87] width 5 height 5
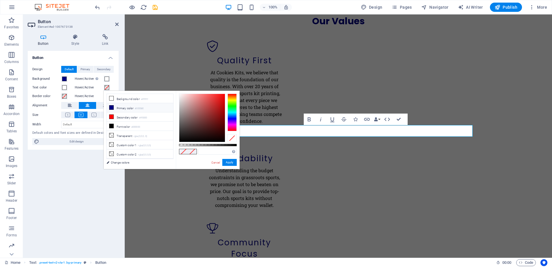
click at [124, 108] on li "Primary color #000080" at bounding box center [140, 107] width 66 height 9
type input "#000080"
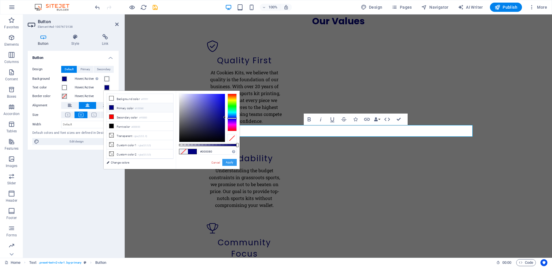
click at [231, 163] on button "Apply" at bounding box center [229, 162] width 14 height 7
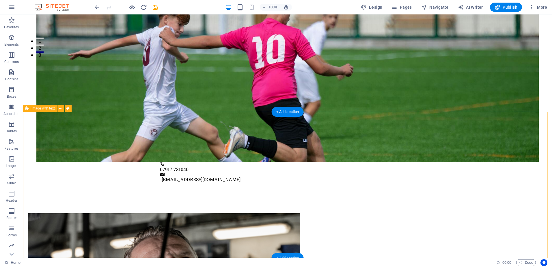
scroll to position [207, 0]
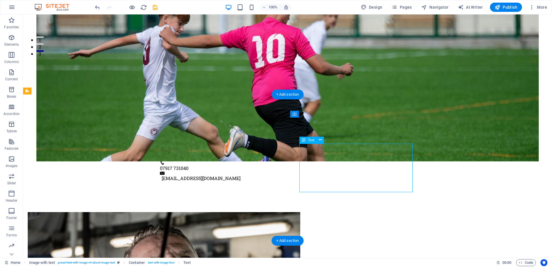
click at [225, 212] on figure at bounding box center [164, 262] width 273 height 100
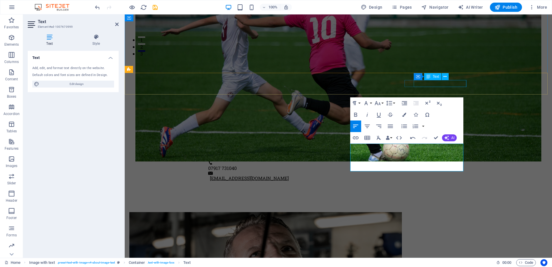
scroll to position [643, 1]
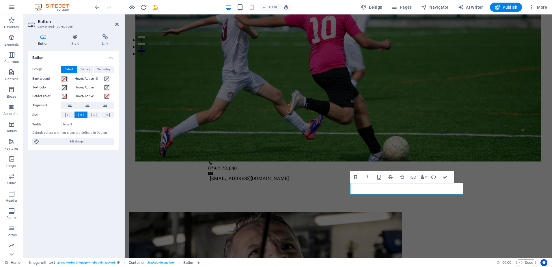
click at [66, 78] on span at bounding box center [64, 79] width 5 height 5
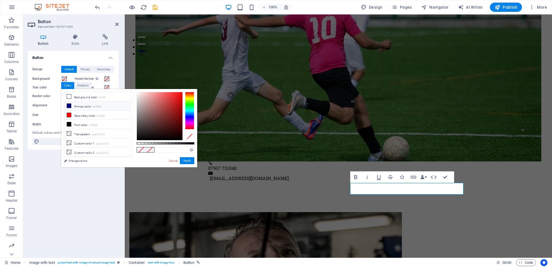
click at [81, 105] on li "Primary color #000080" at bounding box center [97, 105] width 66 height 9
type input "#000080"
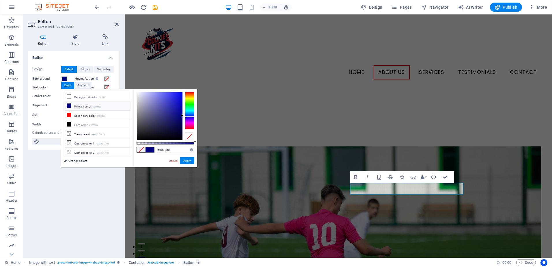
scroll to position [207, 0]
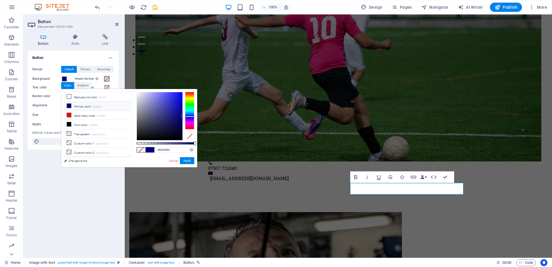
click at [107, 78] on span at bounding box center [107, 79] width 5 height 5
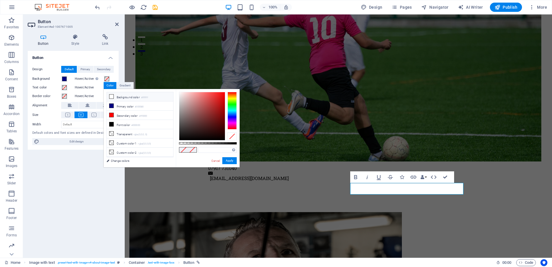
click at [122, 95] on li "Background color #ffffff" at bounding box center [140, 96] width 66 height 9
type input "#ffffff"
click at [65, 88] on span at bounding box center [64, 87] width 5 height 5
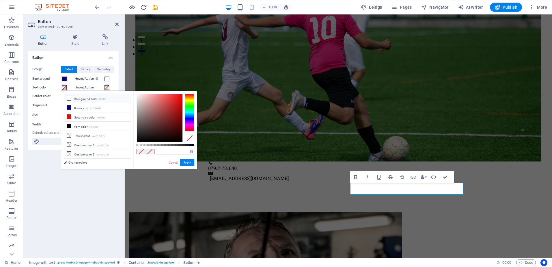
click at [81, 96] on li "Background color #ffffff" at bounding box center [97, 98] width 66 height 9
type input "#ffffff"
click at [106, 87] on span at bounding box center [107, 87] width 5 height 5
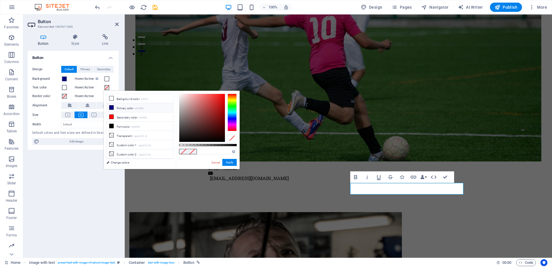
click at [127, 110] on li "Primary color #000080" at bounding box center [140, 107] width 66 height 9
type input "#000080"
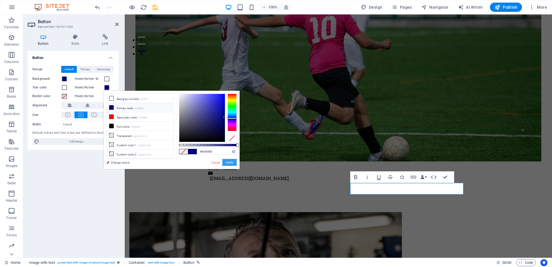
click at [231, 160] on button "Apply" at bounding box center [229, 162] width 14 height 7
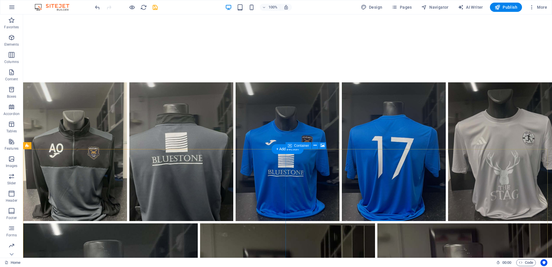
scroll to position [1423, 0]
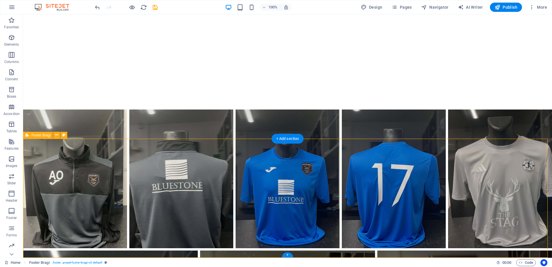
select select "footer"
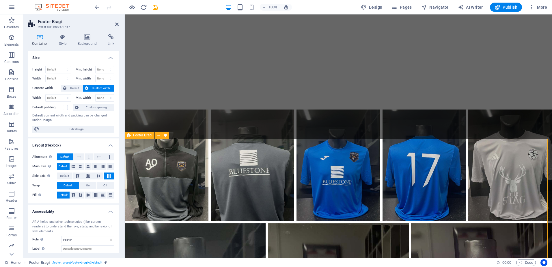
click at [85, 44] on h4 "Background" at bounding box center [88, 40] width 30 height 12
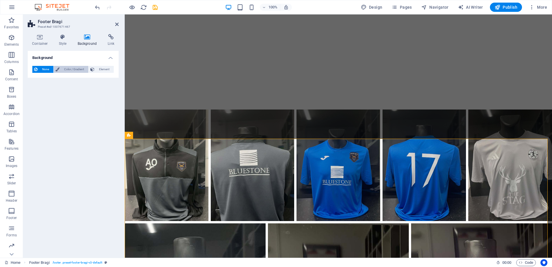
click at [66, 68] on span "Color / Gradient" at bounding box center [73, 69] width 25 height 7
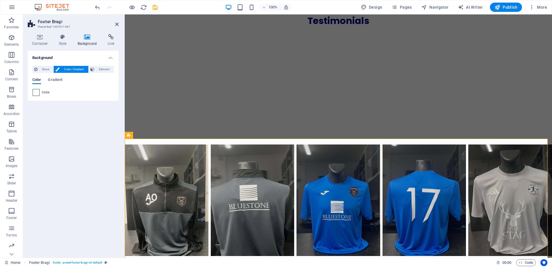
click at [38, 94] on span at bounding box center [36, 92] width 6 height 6
type input "#ffffff"
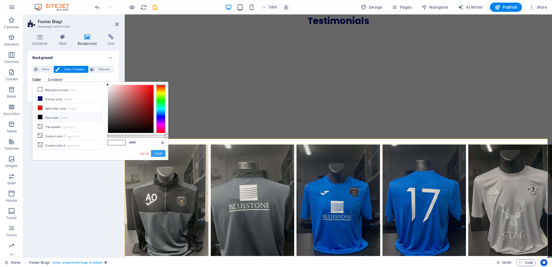
click at [158, 152] on button "Apply" at bounding box center [158, 153] width 14 height 7
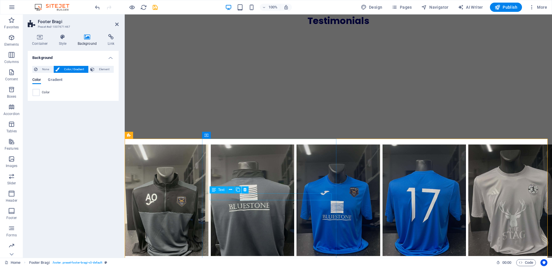
click at [221, 189] on span "Text" at bounding box center [221, 189] width 6 height 3
click at [64, 29] on div "Container Style Background Link Size Height Default px rem % vh vw Min. height …" at bounding box center [73, 143] width 100 height 228
click at [63, 41] on h4 "Style" at bounding box center [64, 40] width 19 height 12
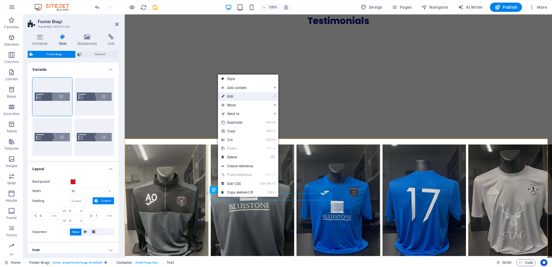
click at [253, 97] on link "⏎ Edit" at bounding box center [237, 96] width 39 height 9
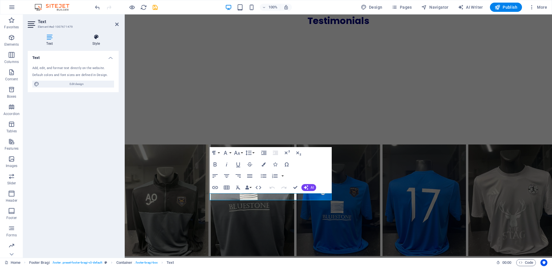
click at [99, 38] on icon at bounding box center [96, 37] width 45 height 6
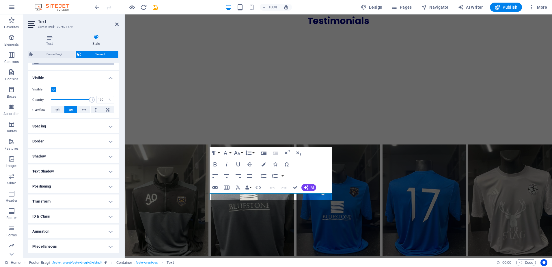
scroll to position [54, 0]
click at [263, 163] on icon "button" at bounding box center [264, 164] width 4 height 4
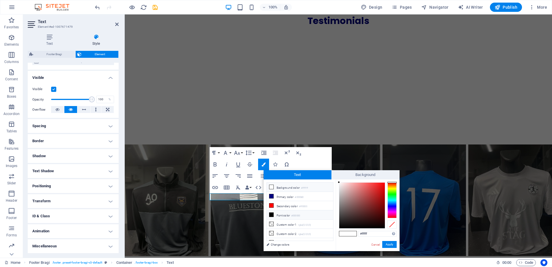
click at [287, 212] on li "Font color #000000" at bounding box center [300, 214] width 66 height 9
type input "#000000"
click at [390, 244] on button "Apply" at bounding box center [389, 244] width 14 height 7
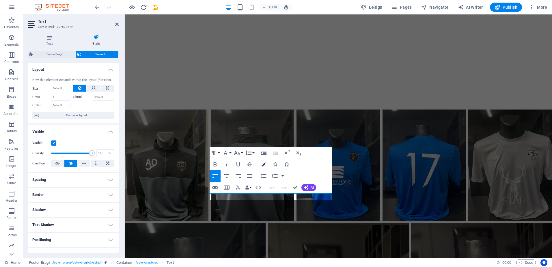
click at [262, 166] on icon "button" at bounding box center [264, 164] width 4 height 4
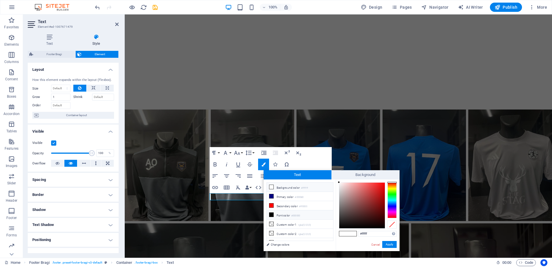
click at [282, 213] on li "Font color #000000" at bounding box center [300, 214] width 66 height 9
type input "#000000"
click at [391, 243] on button "Apply" at bounding box center [389, 244] width 14 height 7
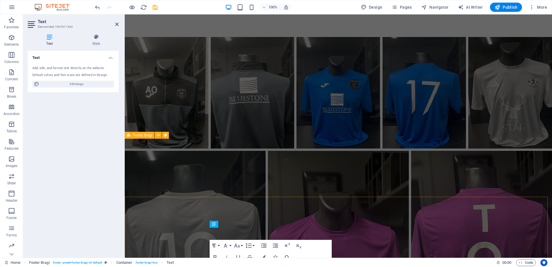
scroll to position [1351, 0]
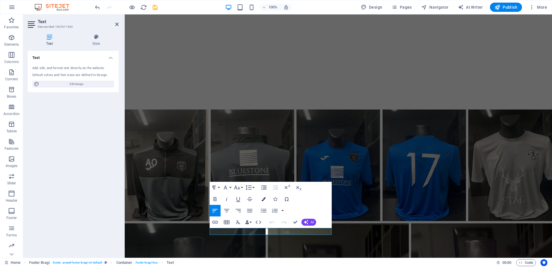
click at [262, 200] on icon "button" at bounding box center [264, 199] width 4 height 4
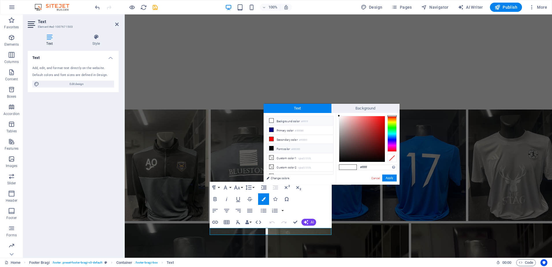
click at [293, 150] on small "#000000" at bounding box center [295, 149] width 9 height 4
type input "#000000"
click at [388, 177] on button "Apply" at bounding box center [389, 177] width 14 height 7
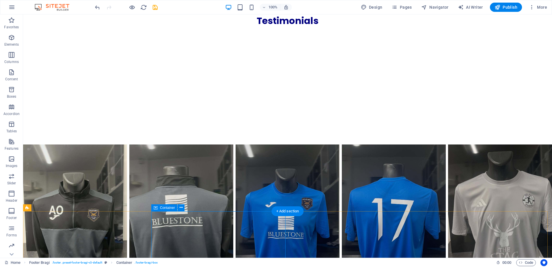
scroll to position [1423, 0]
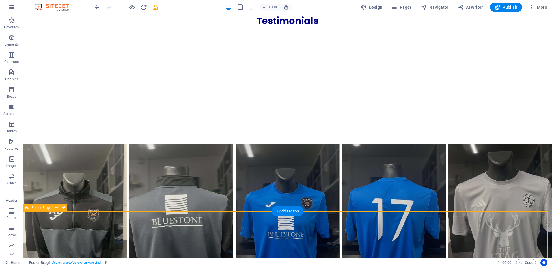
select select "%"
select select "rem"
select select "px"
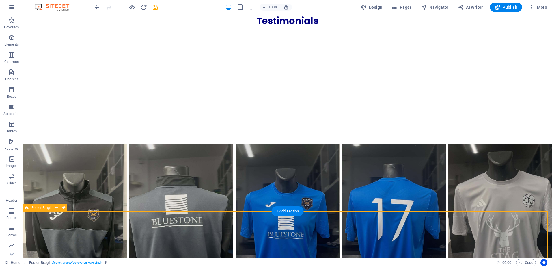
select select "px"
select select "rem"
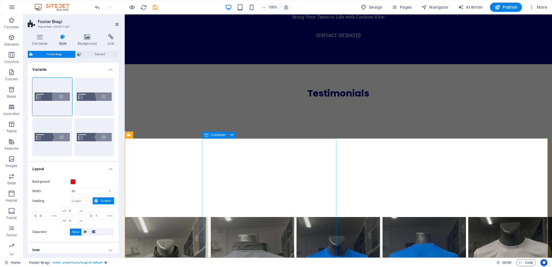
scroll to position [1351, 0]
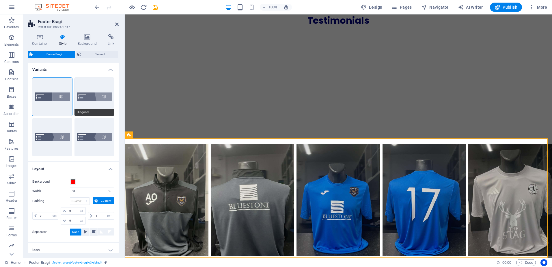
click at [94, 97] on button "Diagonal" at bounding box center [95, 97] width 40 height 38
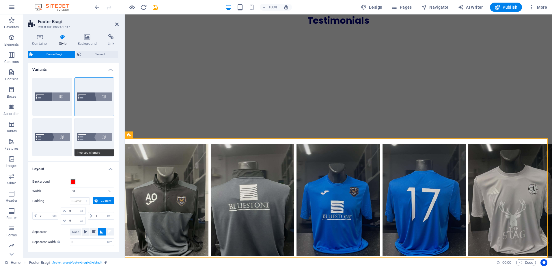
click at [87, 133] on button "Inverted triangle" at bounding box center [95, 137] width 40 height 38
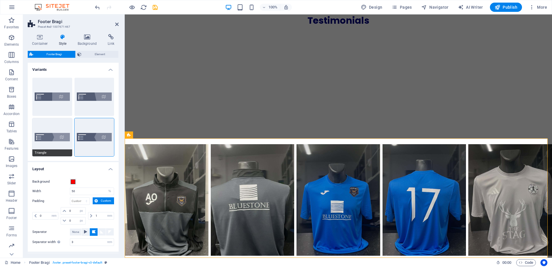
click at [42, 131] on button "Triangle" at bounding box center [52, 137] width 40 height 38
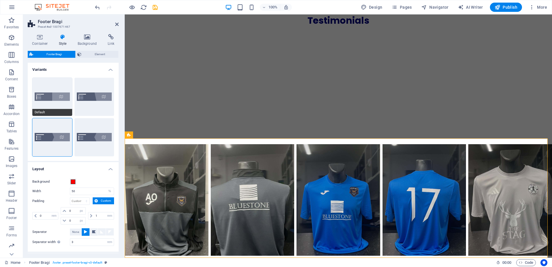
click at [44, 93] on button "Default" at bounding box center [52, 97] width 40 height 38
click at [74, 182] on span at bounding box center [73, 181] width 5 height 5
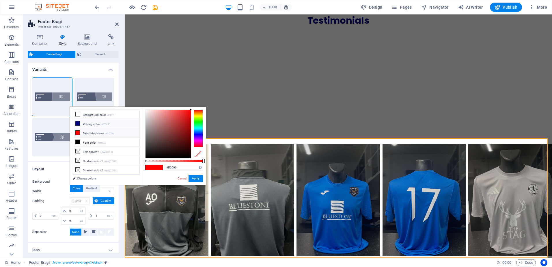
click at [95, 126] on li "Primary color #000080" at bounding box center [106, 123] width 66 height 9
type input "#000080"
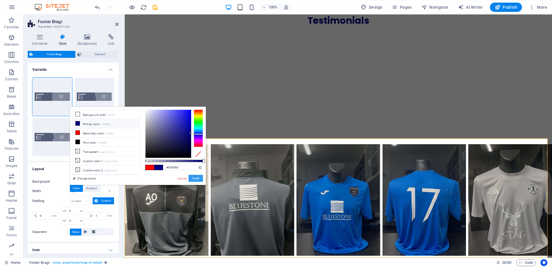
click at [198, 177] on button "Apply" at bounding box center [196, 178] width 14 height 7
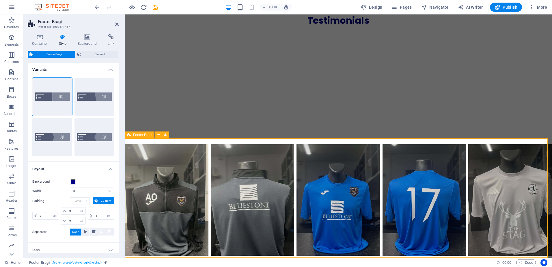
click at [40, 40] on icon at bounding box center [40, 37] width 25 height 6
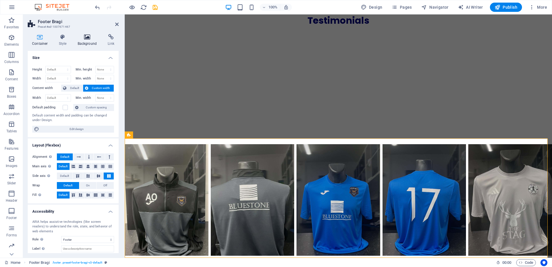
click at [89, 40] on h4 "Background" at bounding box center [88, 40] width 30 height 12
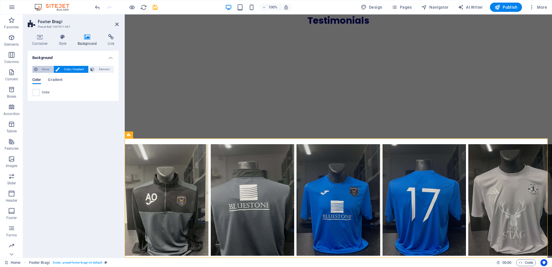
click at [38, 68] on button "None" at bounding box center [42, 69] width 21 height 7
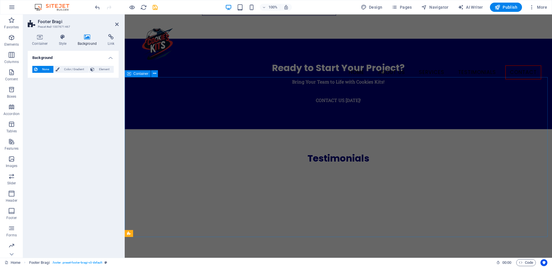
scroll to position [1193, 0]
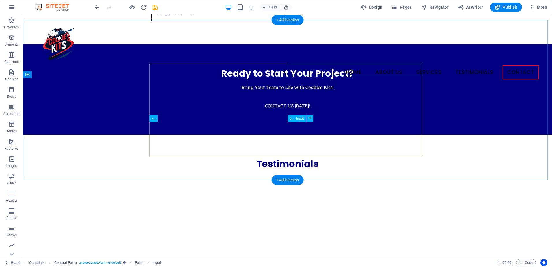
scroll to position [1324, 0]
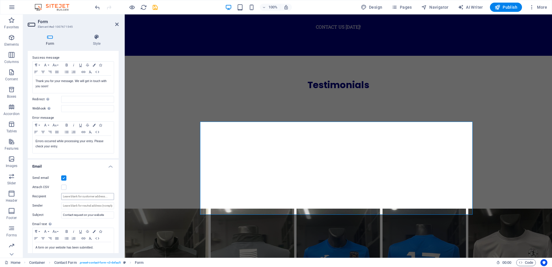
scroll to position [0, 0]
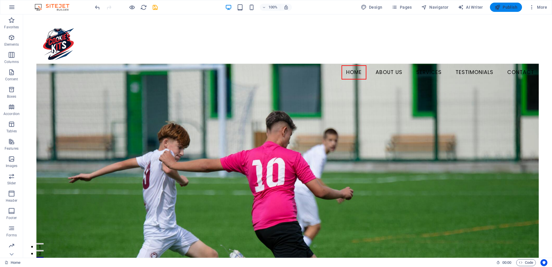
click at [510, 7] on span "Publish" at bounding box center [506, 7] width 23 height 6
checkbox input "false"
click at [504, 8] on span "Publish" at bounding box center [506, 7] width 23 height 6
